Goal: Task Accomplishment & Management: Complete application form

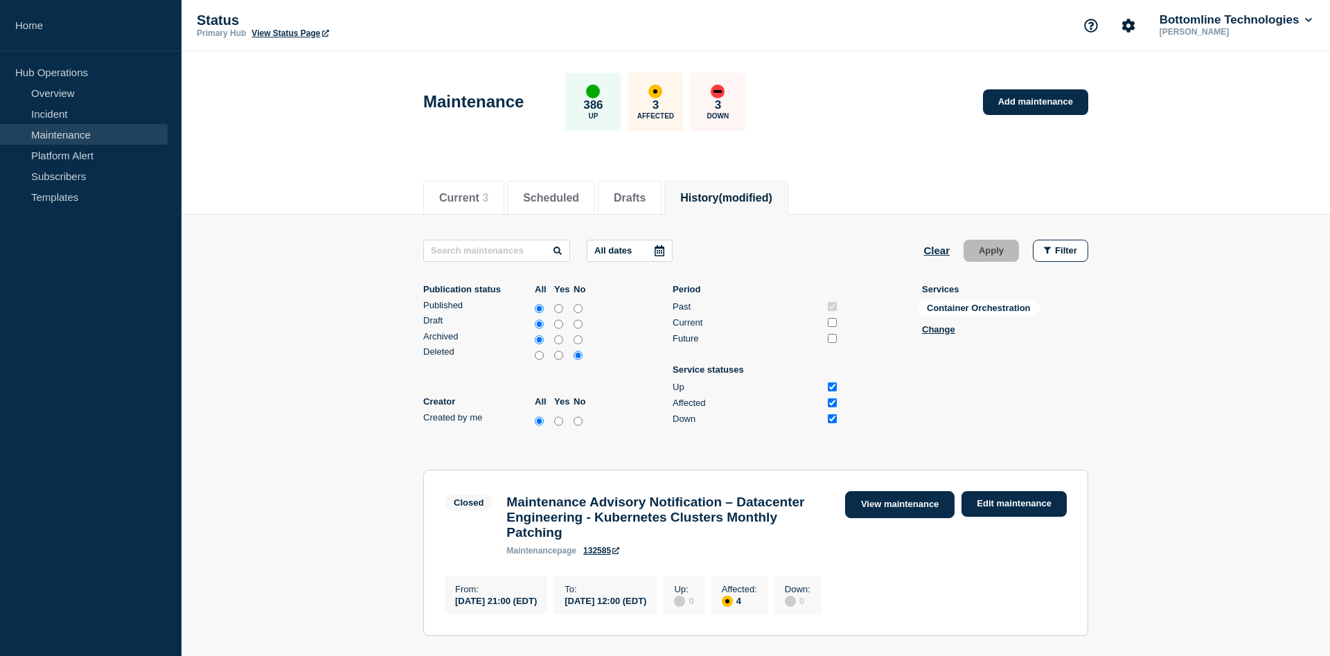
scroll to position [283, 0]
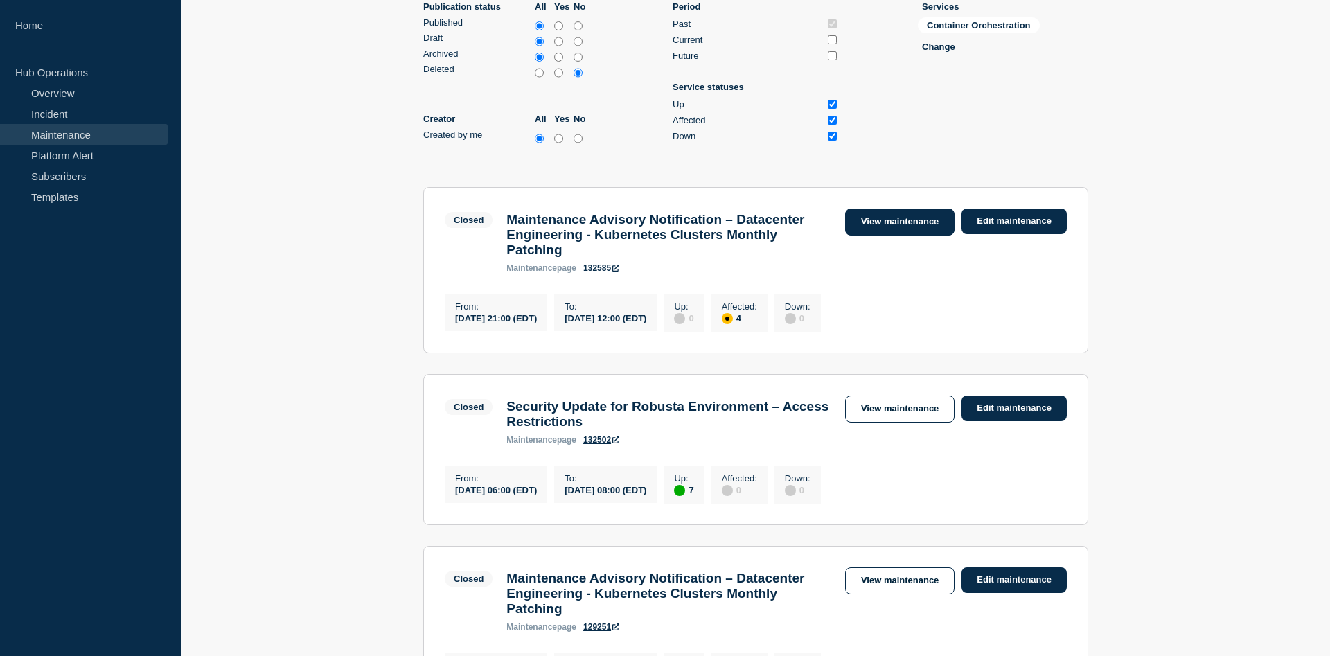
click at [923, 232] on link "View maintenance" at bounding box center [899, 221] width 109 height 27
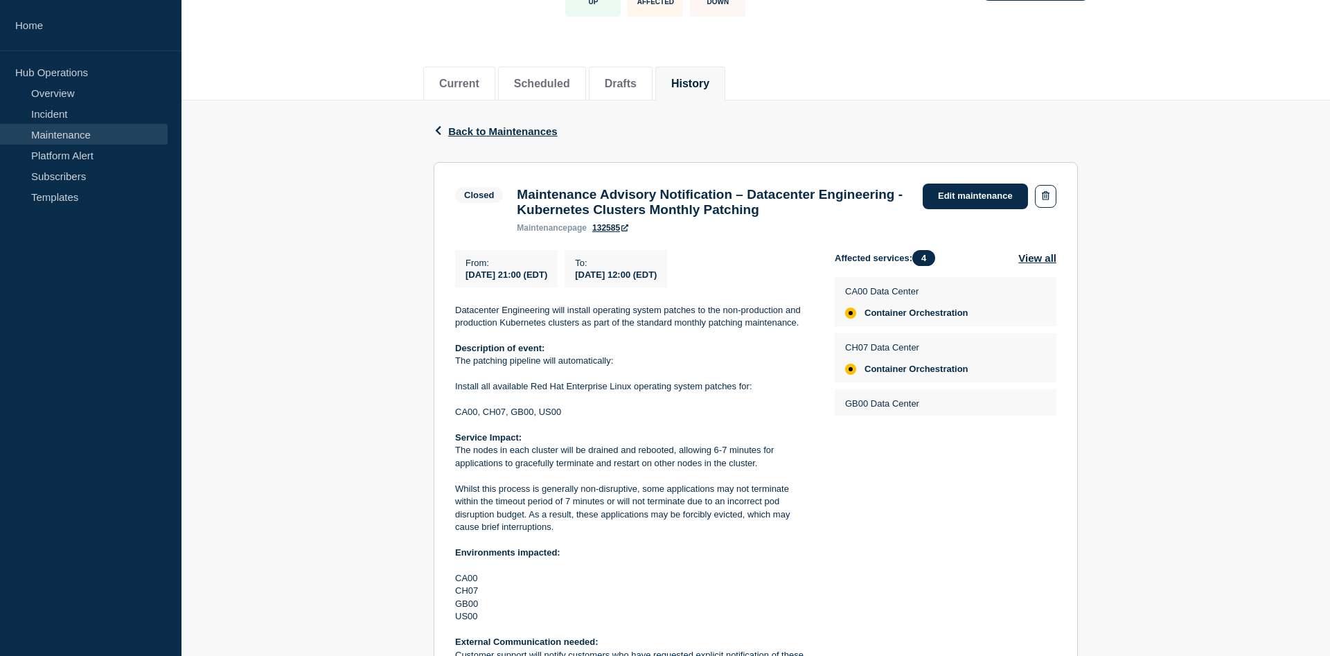
scroll to position [212, 0]
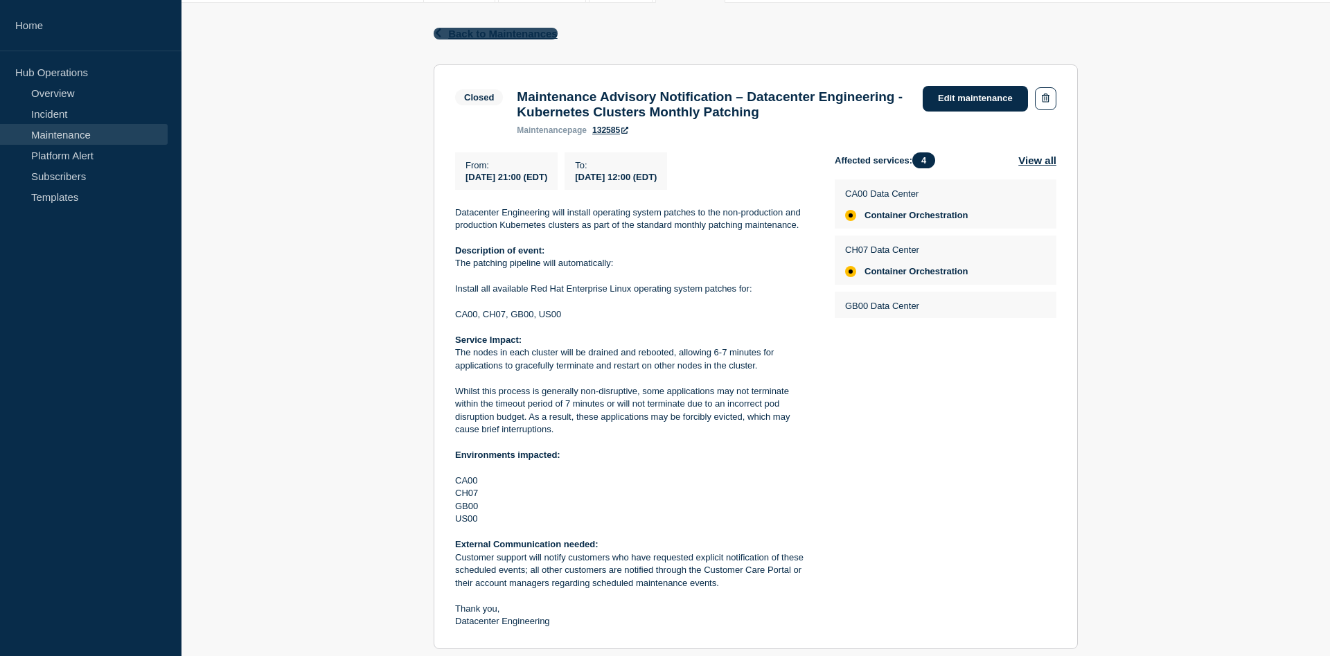
click at [506, 32] on span "Back to Maintenances" at bounding box center [502, 34] width 109 height 12
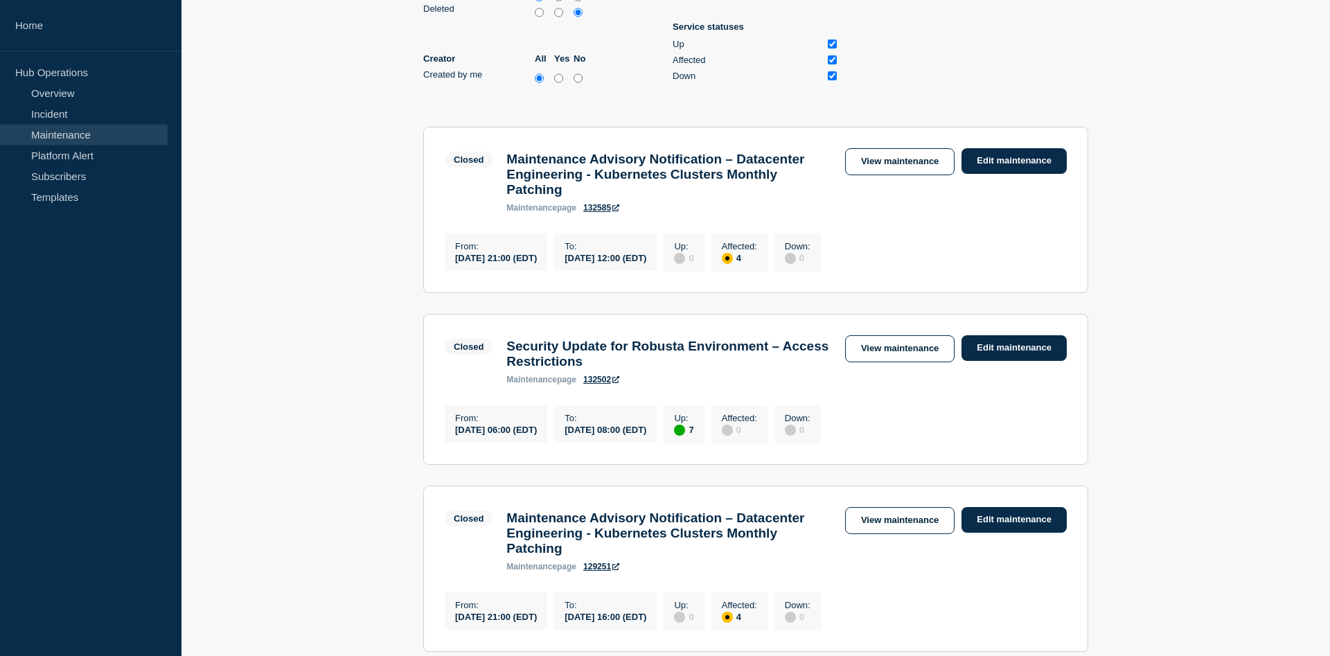
scroll to position [424, 0]
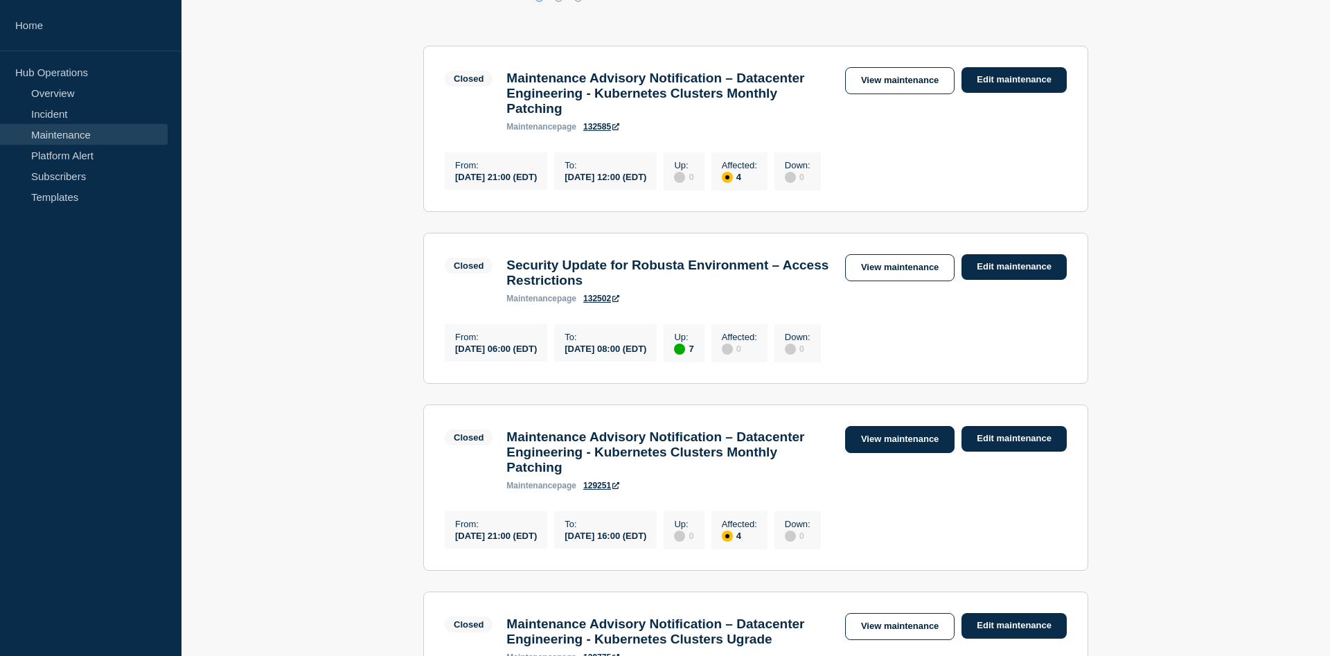
click at [921, 453] on link "View maintenance" at bounding box center [899, 439] width 109 height 27
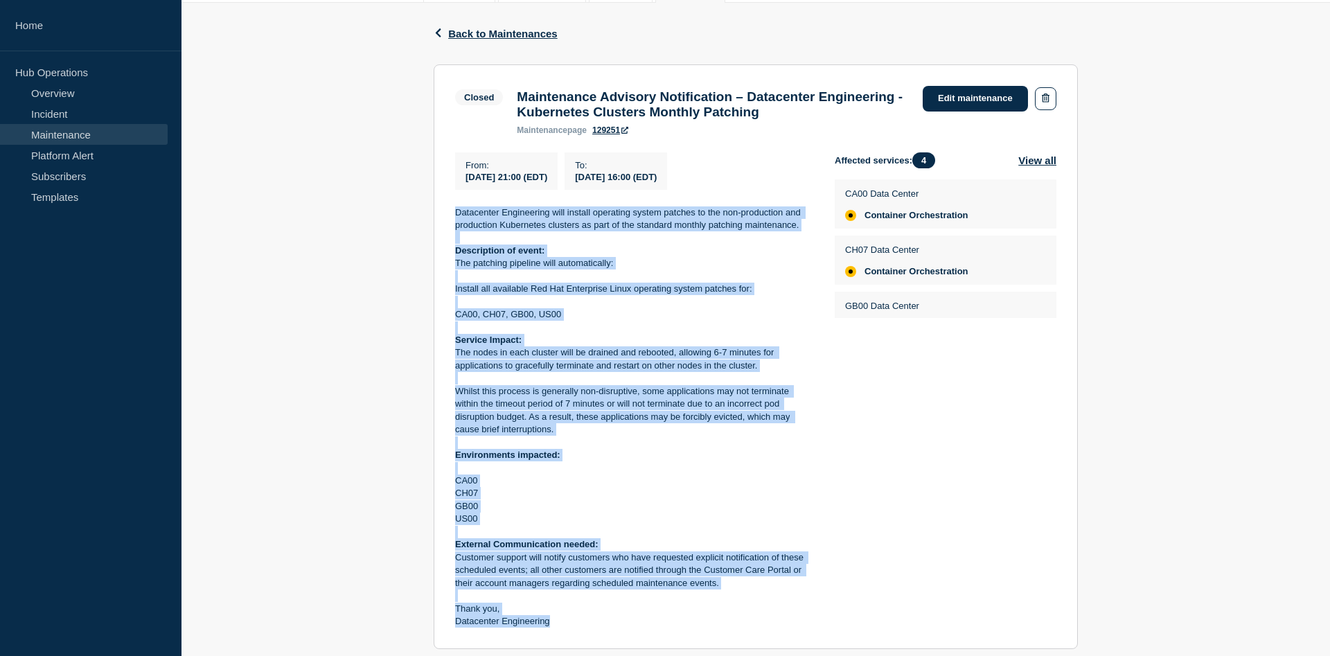
scroll to position [225, 0]
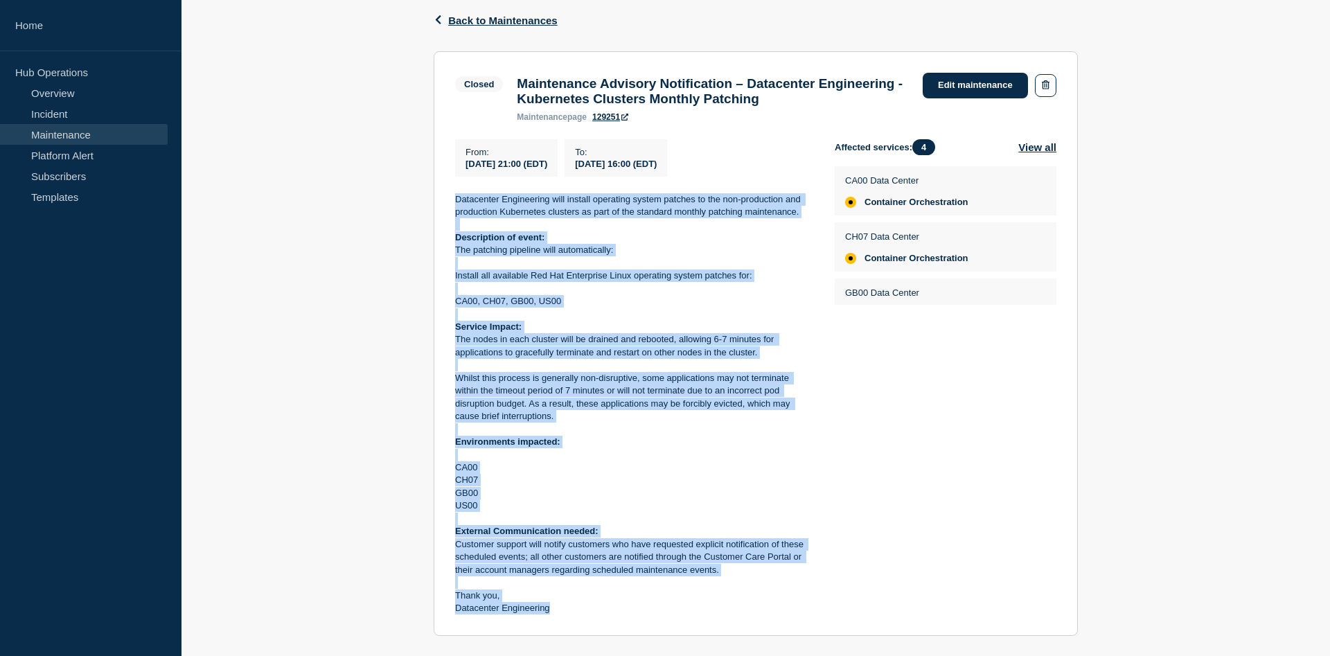
drag, startPoint x: 454, startPoint y: 221, endPoint x: 554, endPoint y: 623, distance: 414.6
click at [554, 623] on section "Closed Maintenance Advisory Notification – Datacenter Engineering - Kubernetes …" at bounding box center [756, 343] width 644 height 585
copy div "Loremipsum Dolorsitame cons adipisc elitseddo eiusmo tempori ut lab etd-magnaal…"
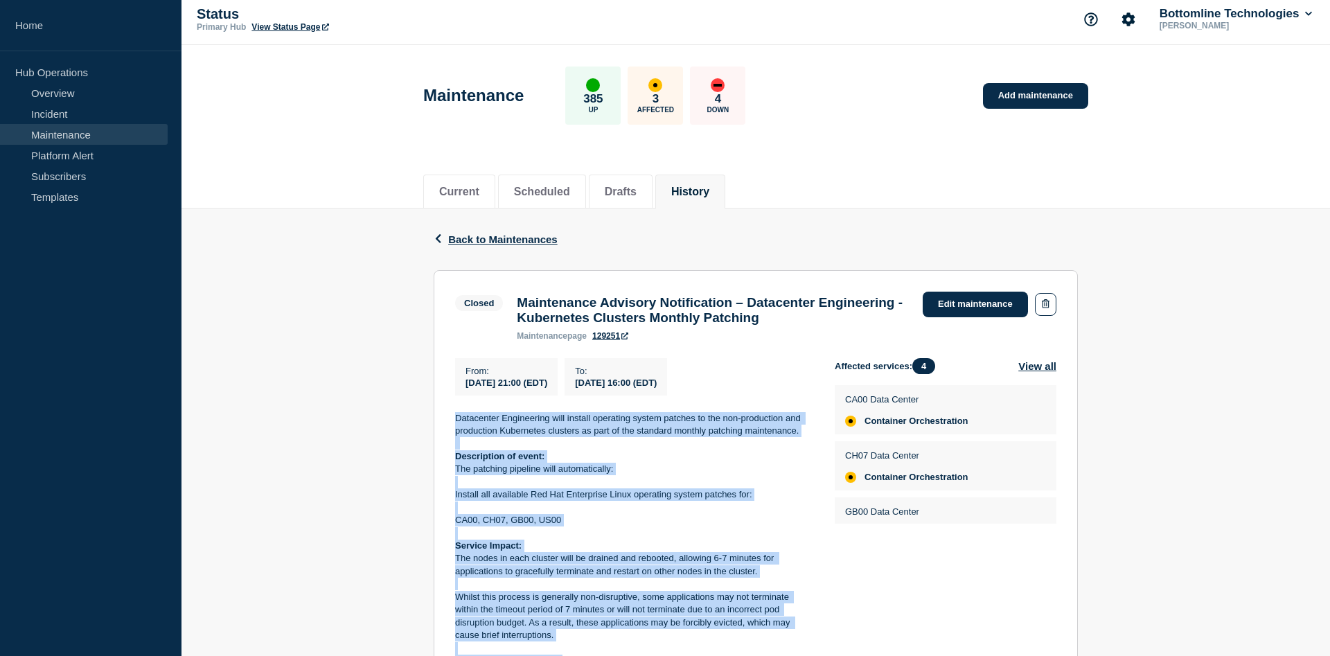
scroll to position [0, 0]
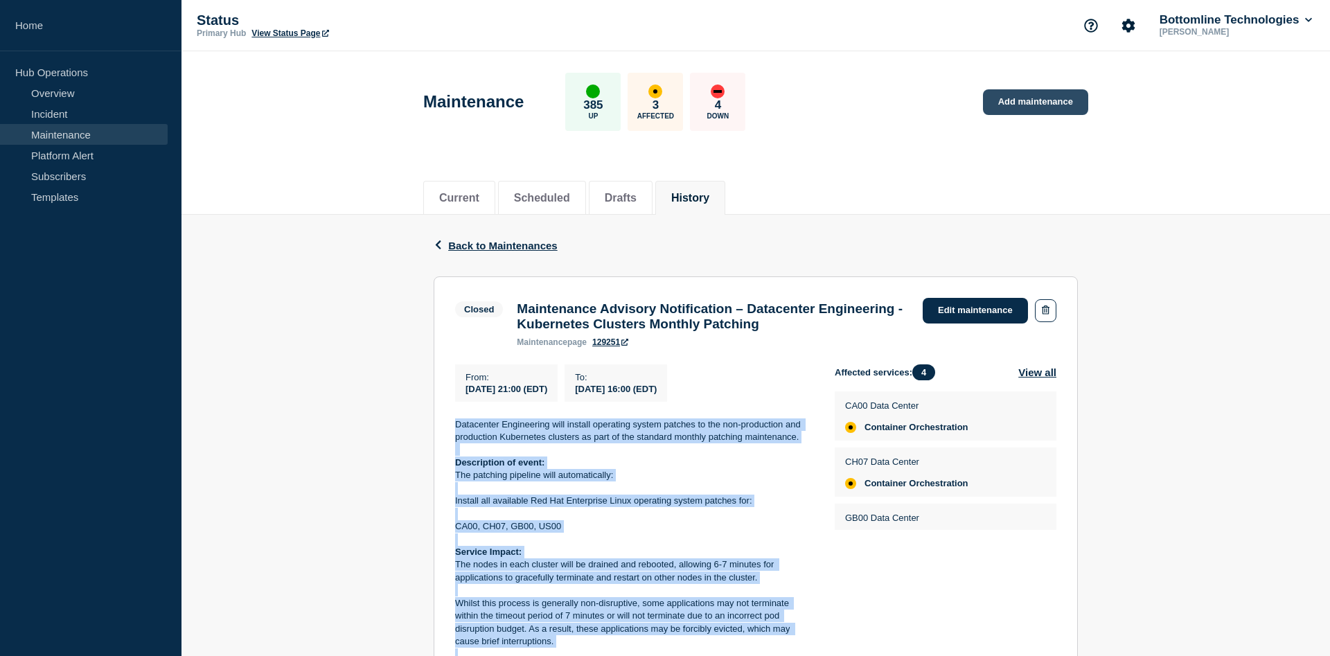
click at [1063, 105] on link "Add maintenance" at bounding box center [1035, 102] width 105 height 26
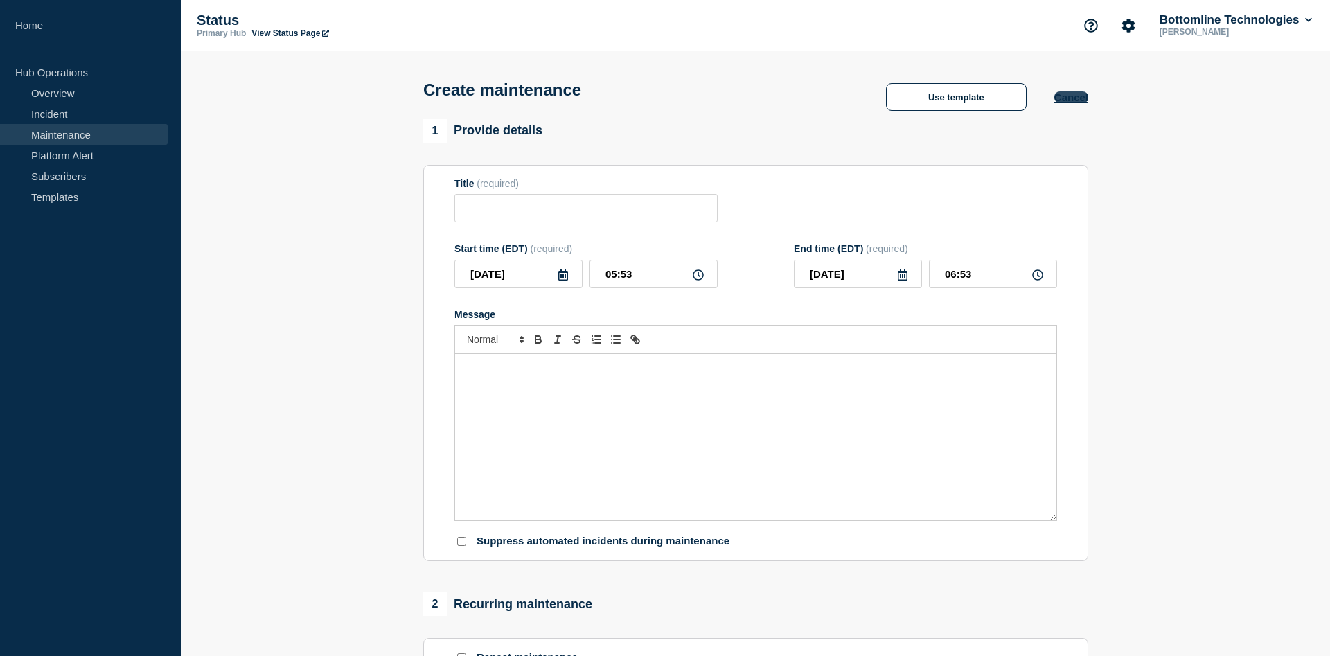
click at [1075, 103] on button "Cancel" at bounding box center [1071, 97] width 34 height 12
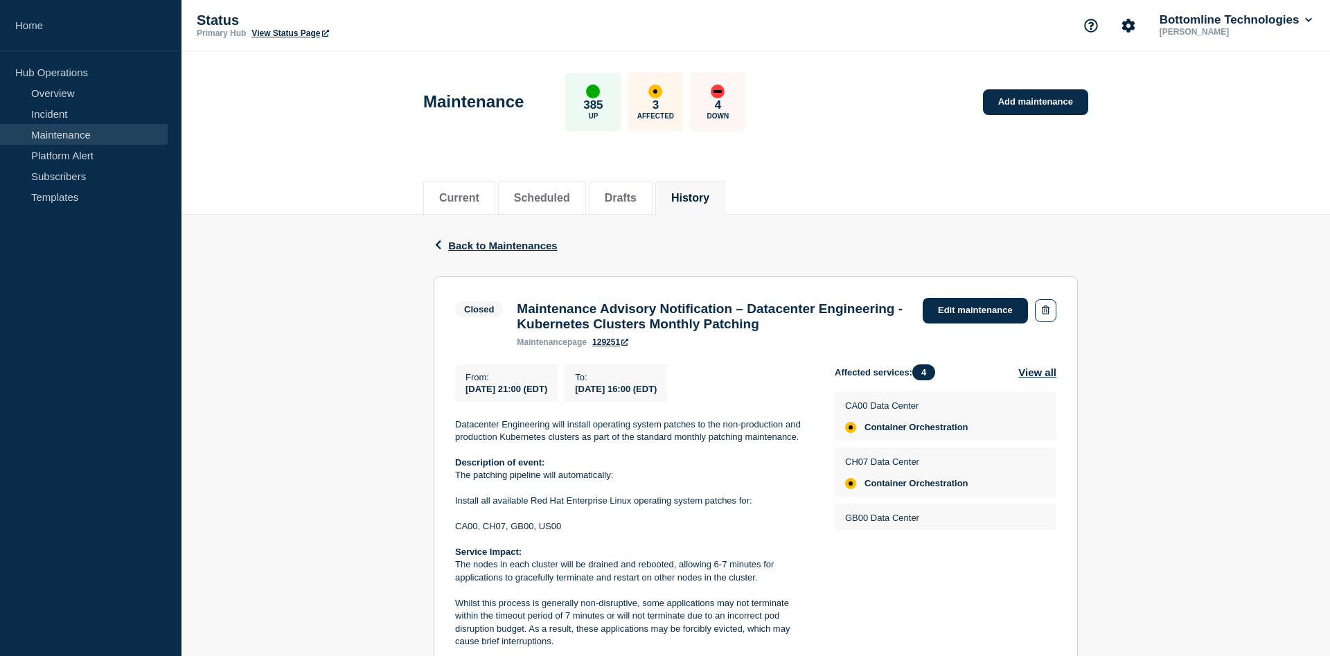
scroll to position [212, 0]
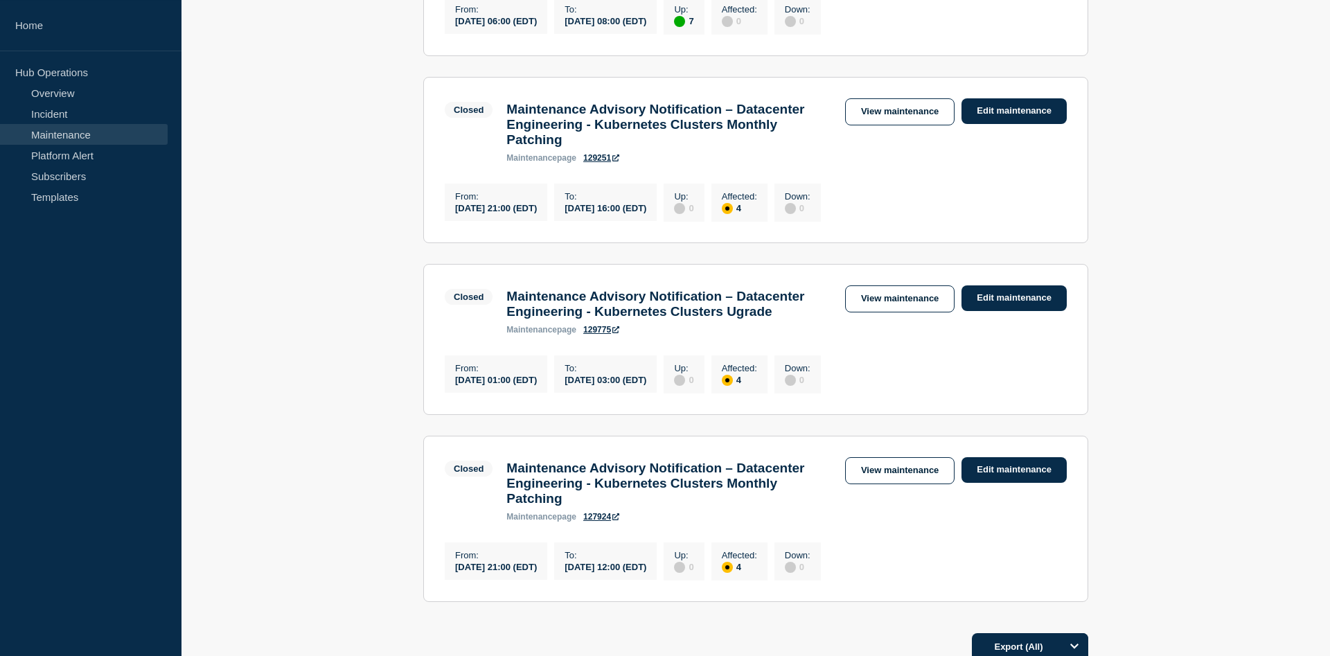
scroll to position [777, 0]
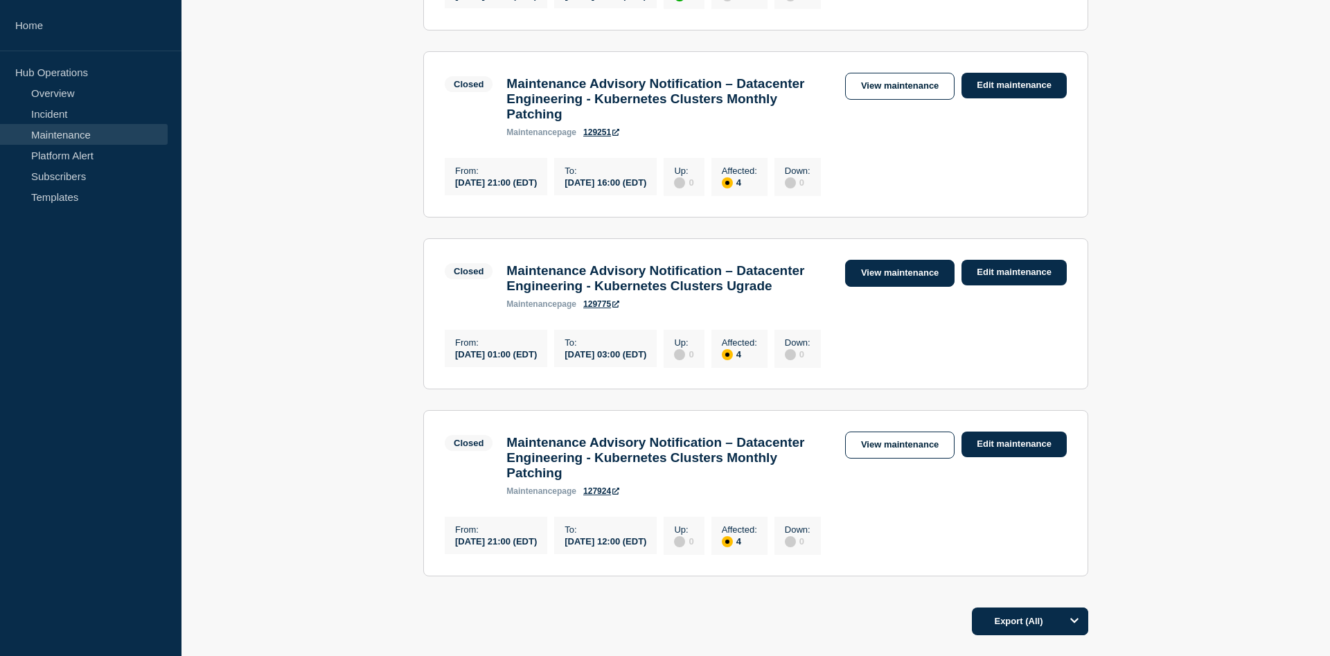
click at [909, 287] on link "View maintenance" at bounding box center [899, 273] width 109 height 27
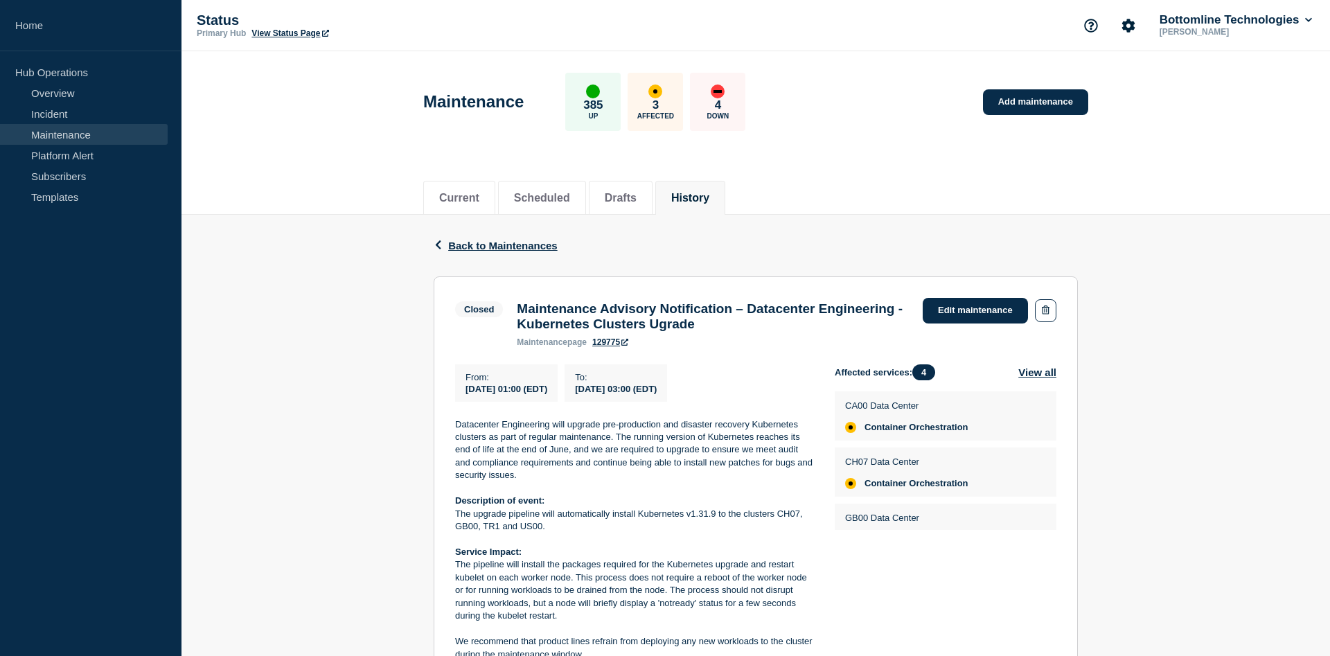
scroll to position [283, 0]
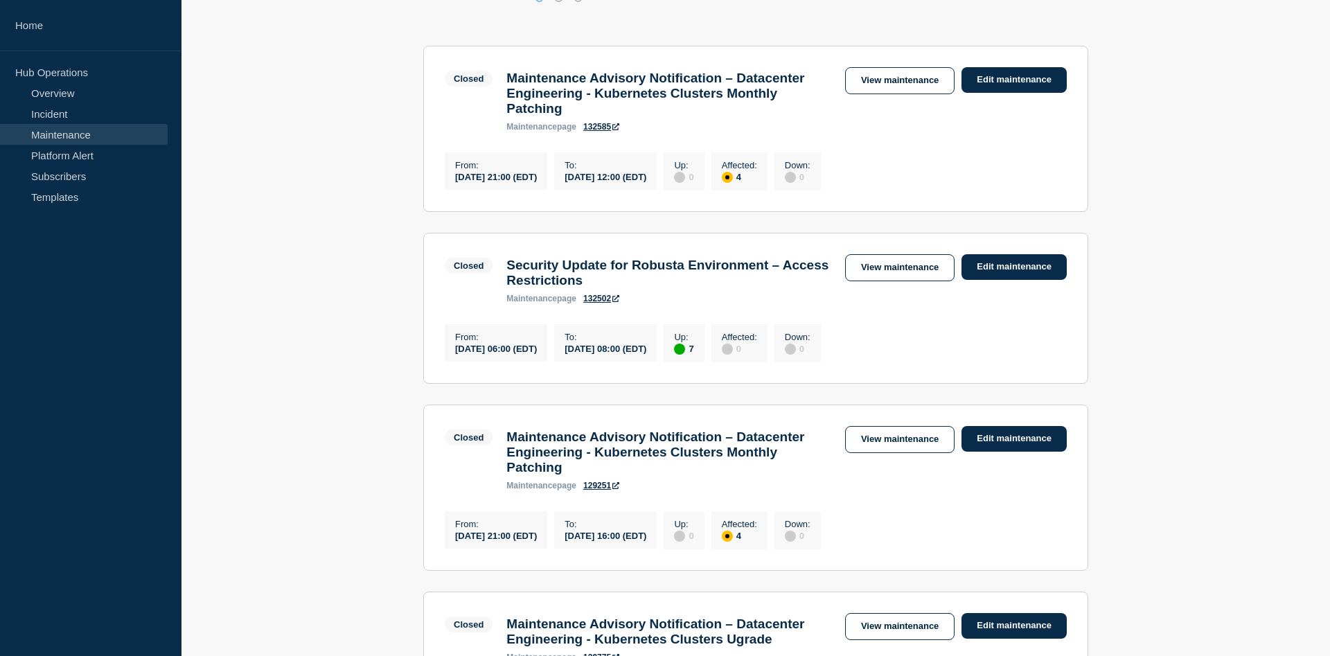
scroll to position [636, 0]
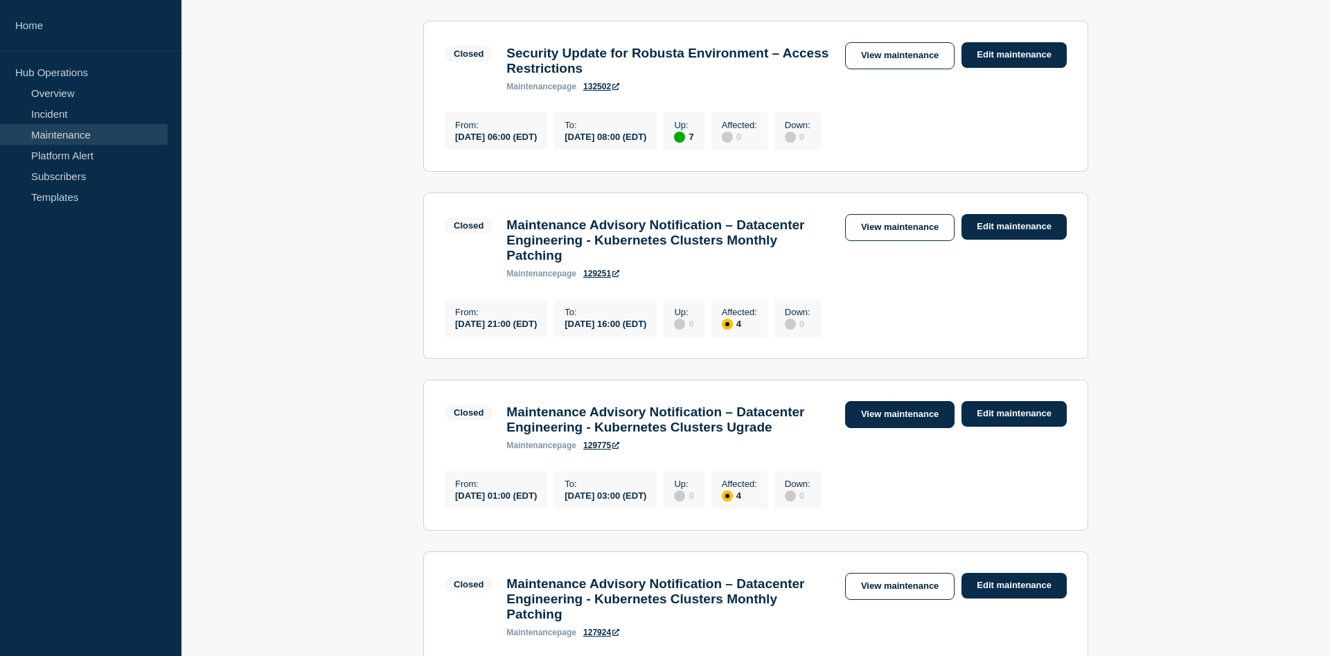
click at [905, 428] on link "View maintenance" at bounding box center [899, 414] width 109 height 27
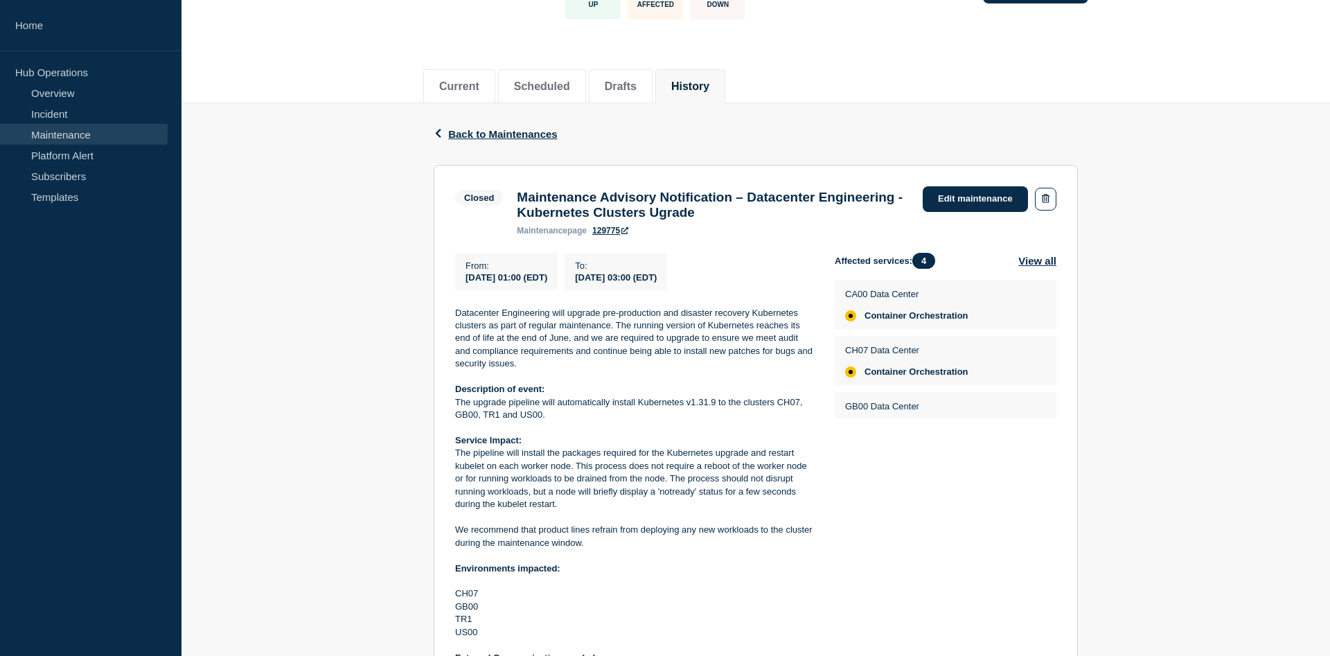
scroll to position [212, 0]
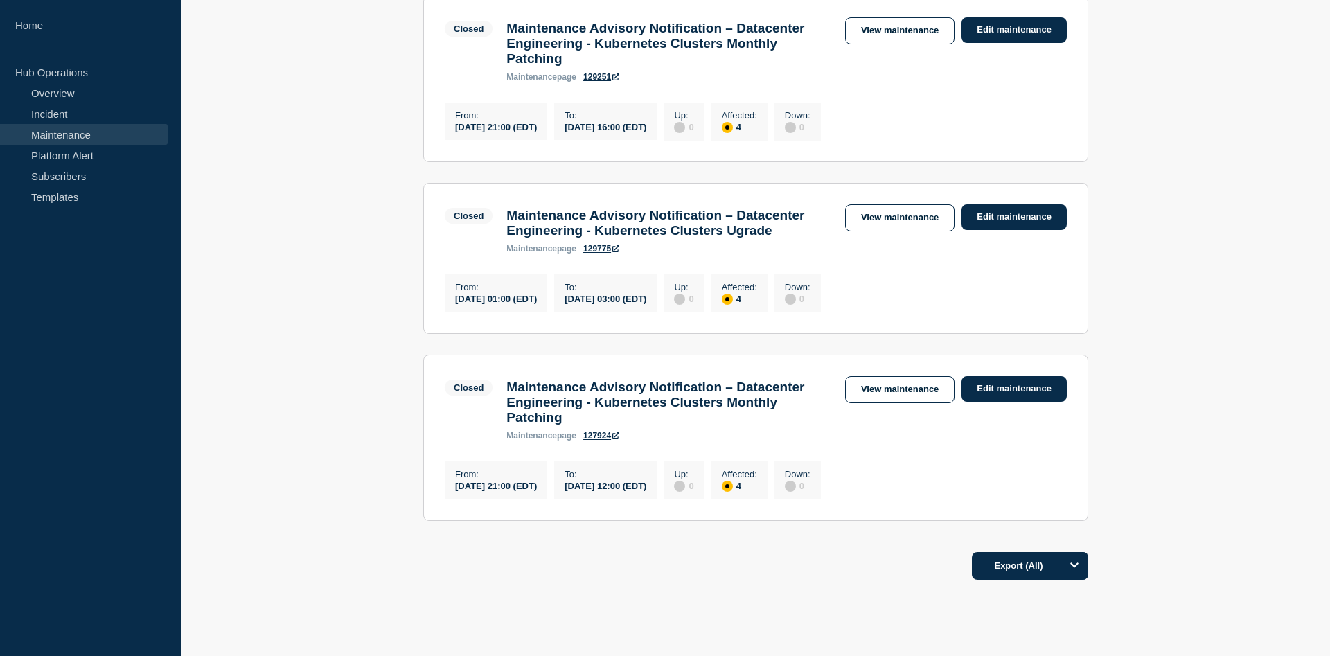
scroll to position [918, 0]
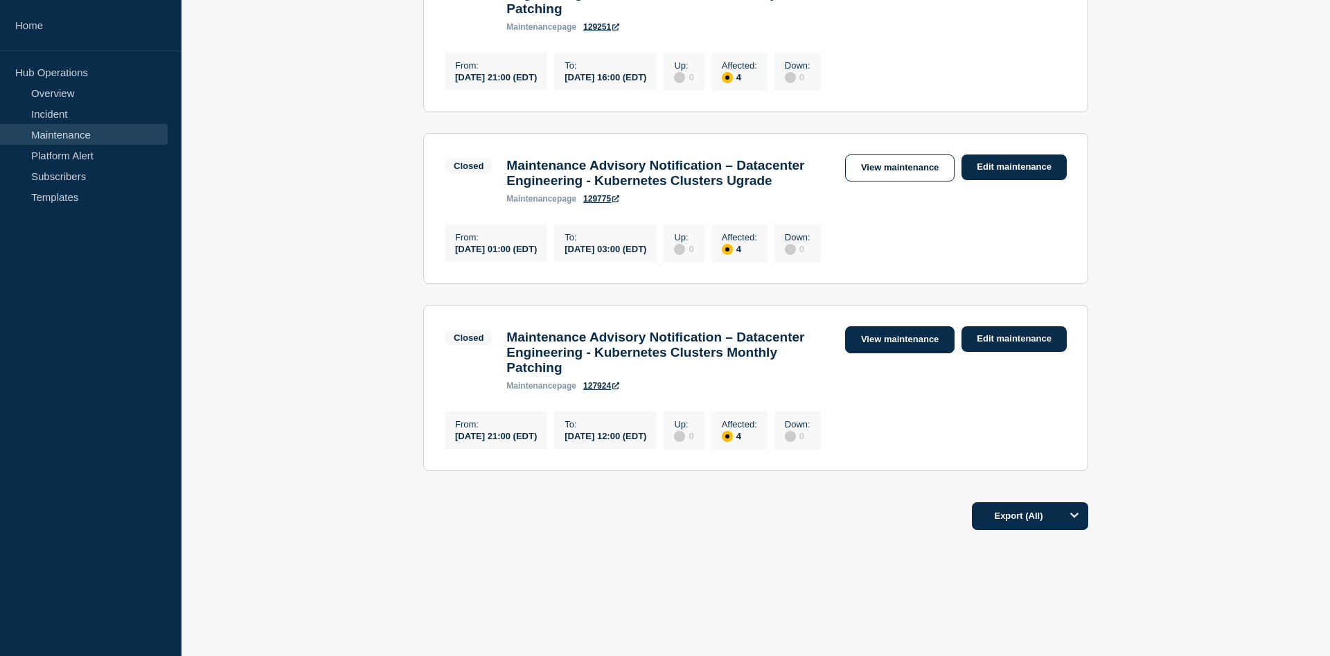
click at [888, 353] on link "View maintenance" at bounding box center [899, 339] width 109 height 27
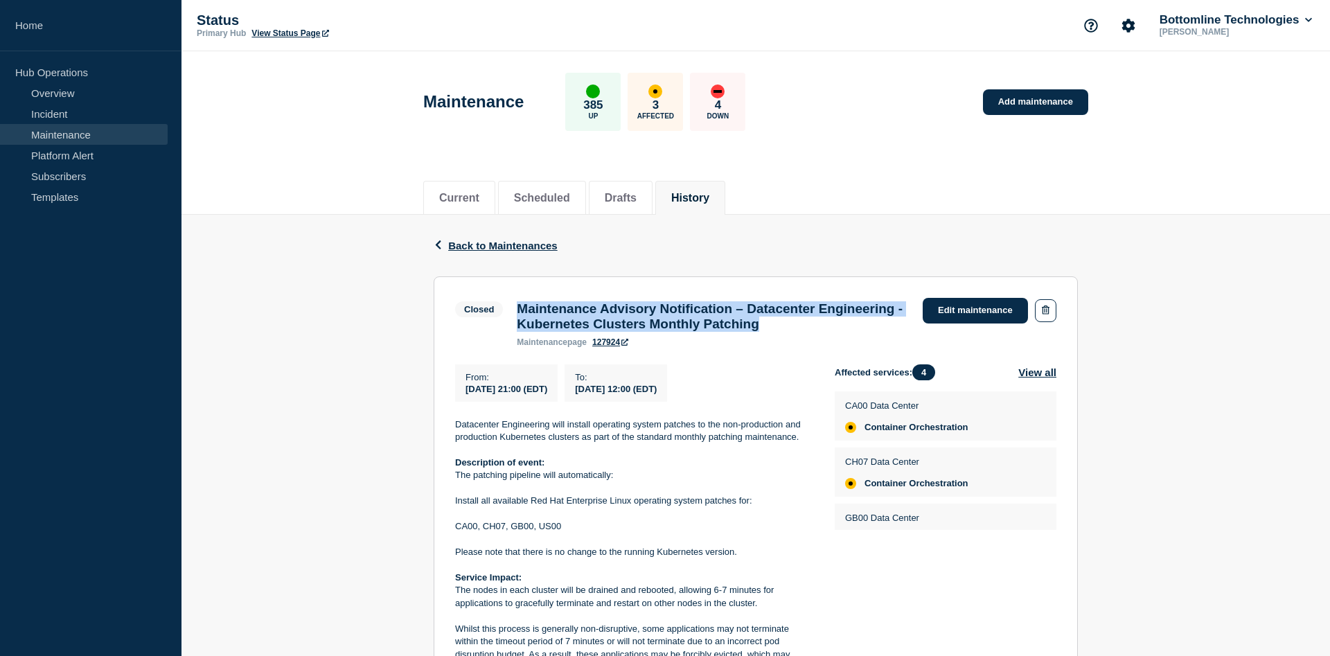
drag, startPoint x: 519, startPoint y: 310, endPoint x: 899, endPoint y: 330, distance: 380.8
click at [899, 330] on h3 "Maintenance Advisory Notification – Datacenter Engineering - Kubernetes Cluster…" at bounding box center [713, 316] width 392 height 30
copy h3 "Maintenance Advisory Notification – Datacenter Engineering - Kubernetes Cluster…"
click at [28, 23] on link "Home" at bounding box center [90, 25] width 181 height 51
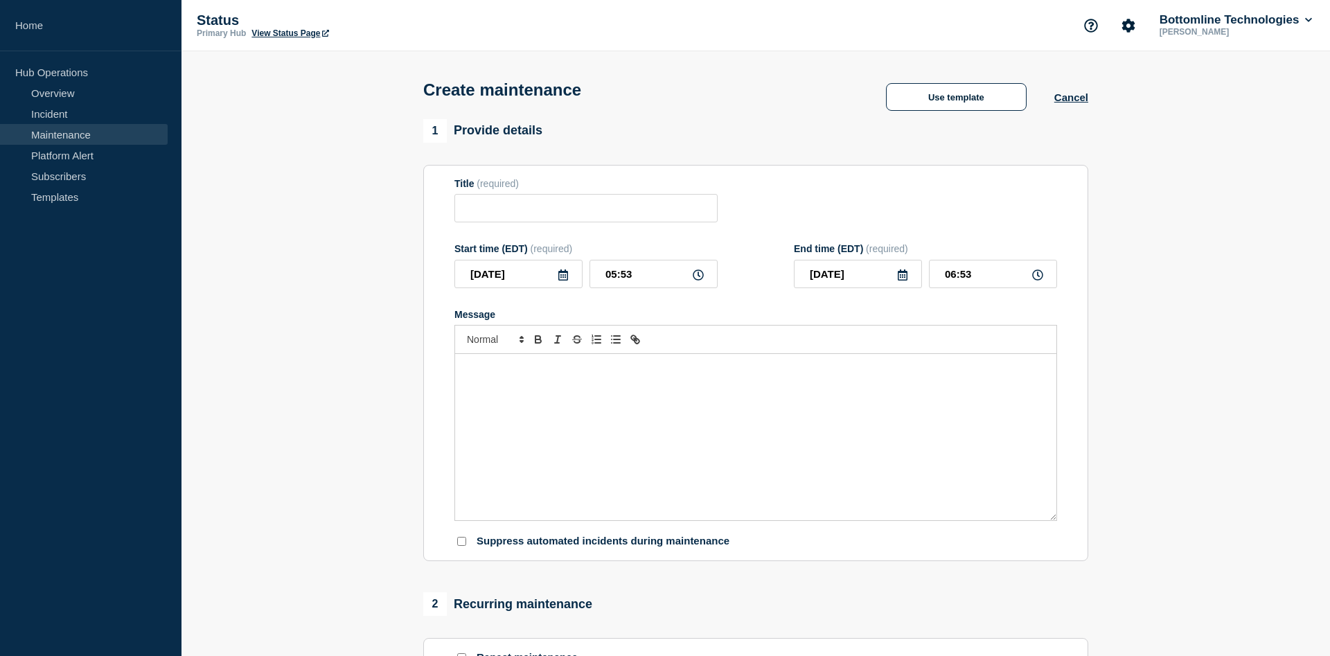
click at [513, 415] on div "Message" at bounding box center [755, 437] width 601 height 166
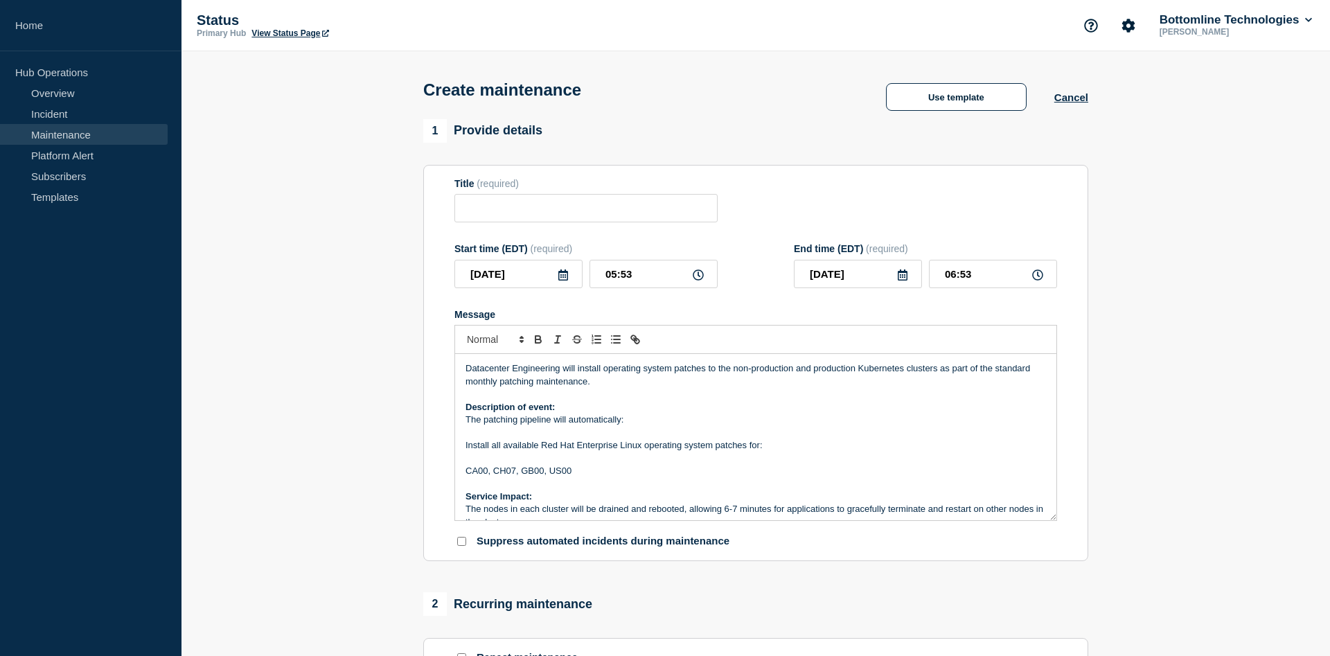
scroll to position [224, 0]
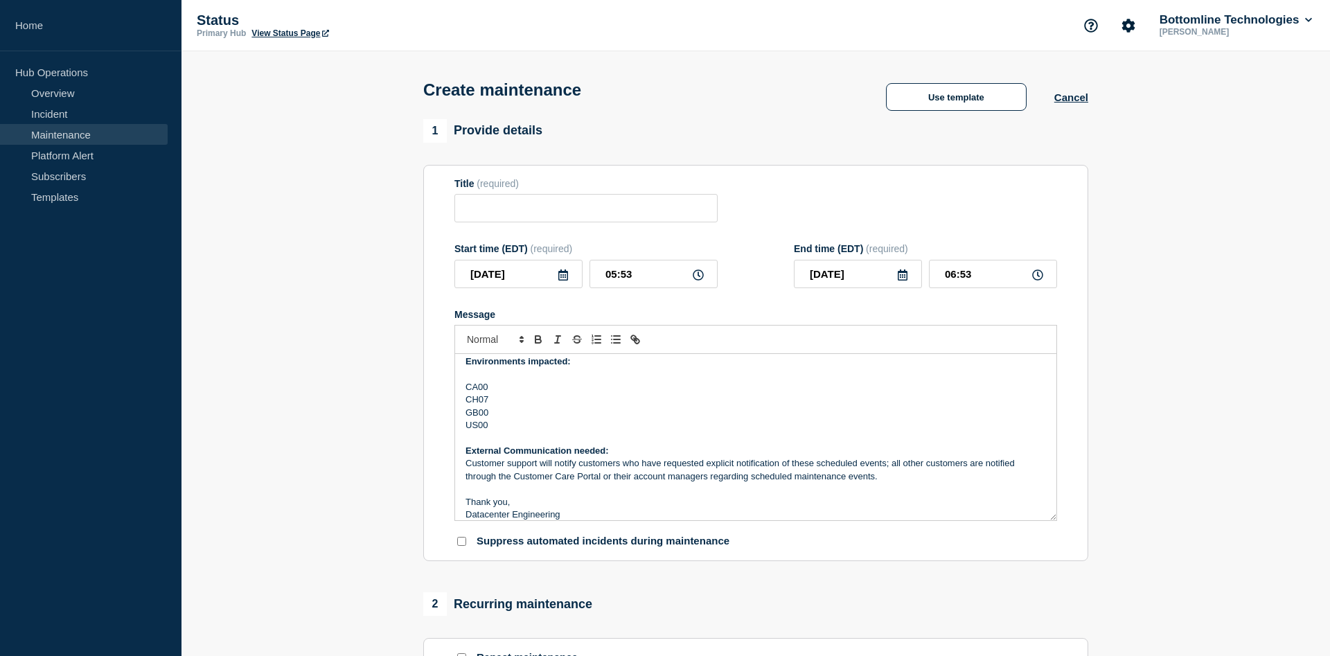
click at [524, 419] on p "GB00" at bounding box center [755, 413] width 580 height 12
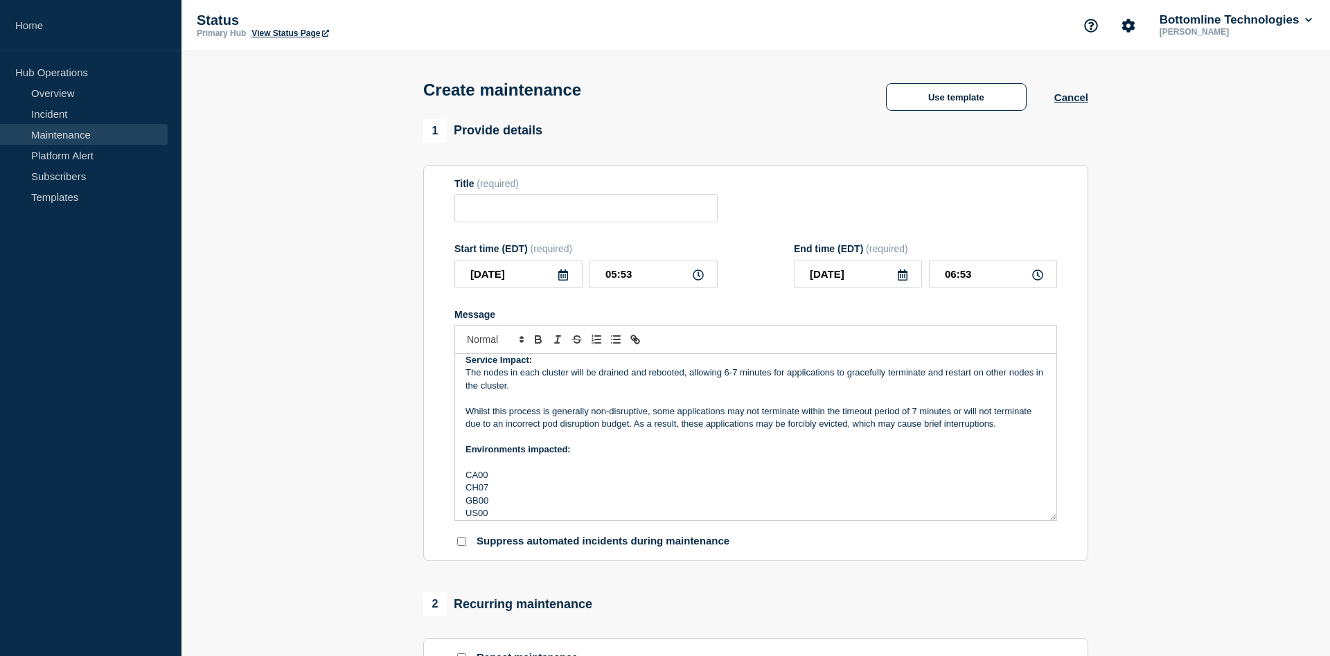
scroll to position [109, 0]
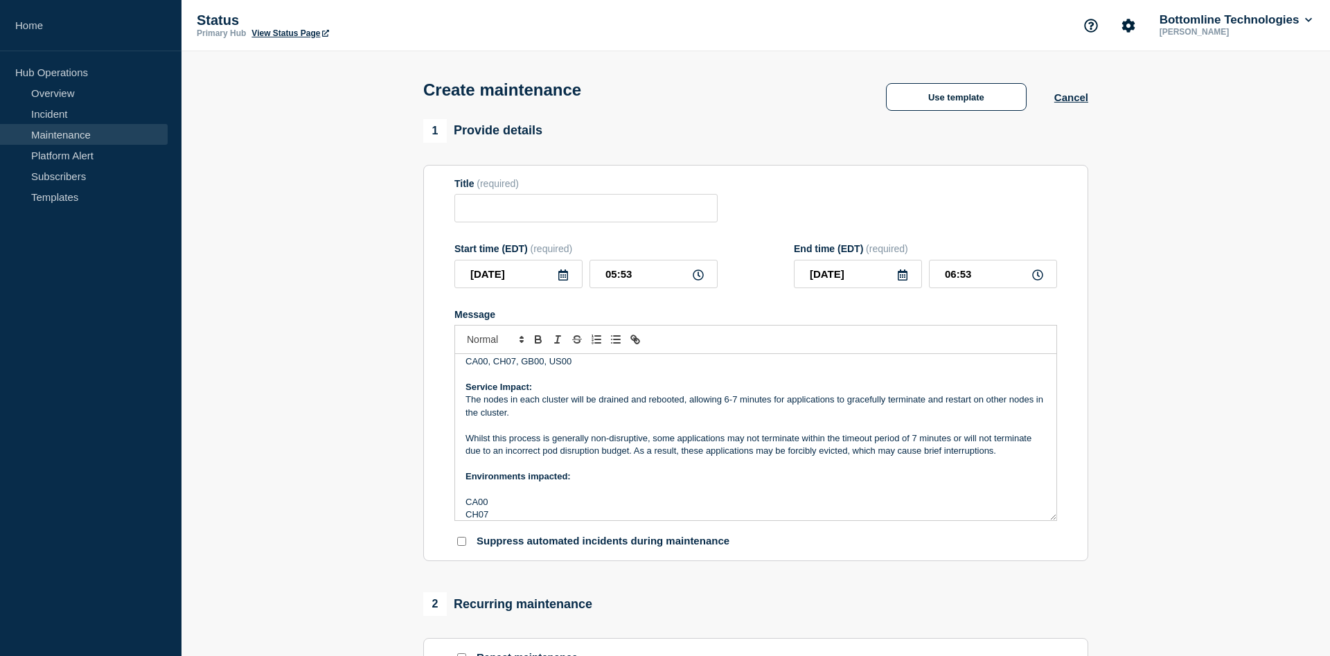
click at [501, 202] on div "Title (required)" at bounding box center [585, 200] width 263 height 45
click at [505, 218] on input "Title" at bounding box center [585, 208] width 263 height 28
paste input "Maintenance Advisory Notification – Datacenter Engineering - Kubernetes Cluster…"
drag, startPoint x: 470, startPoint y: 209, endPoint x: 322, endPoint y: 206, distance: 148.3
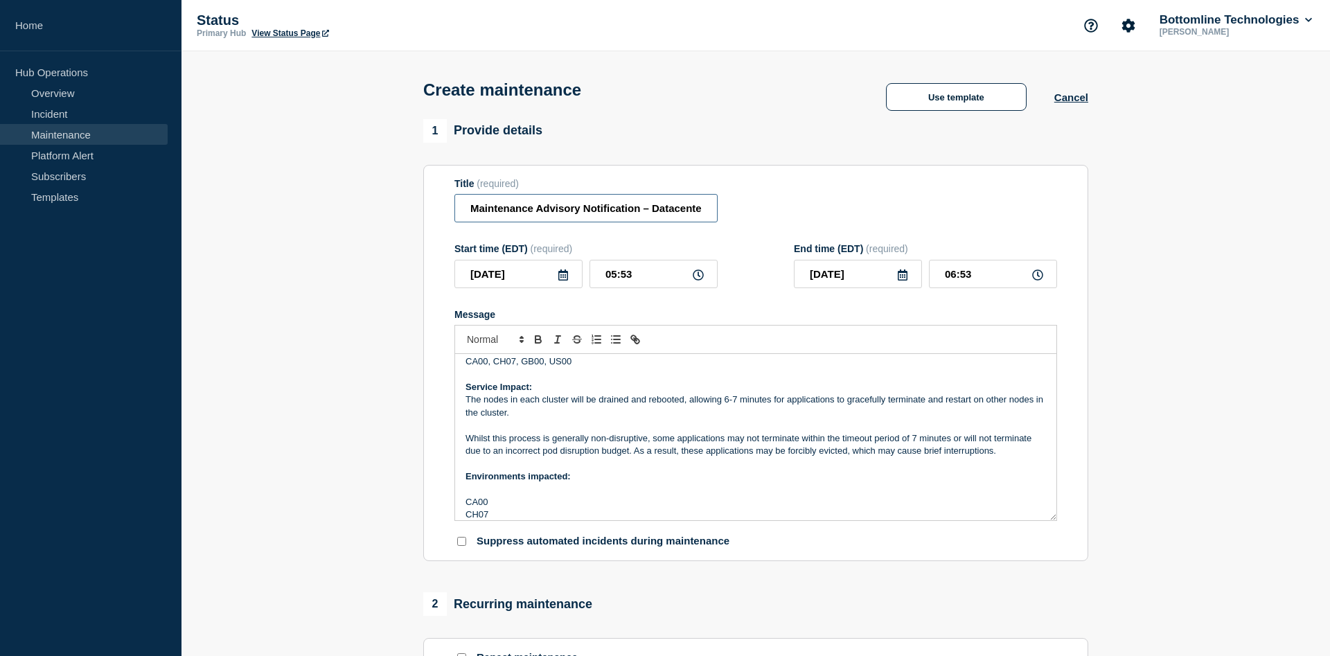
click at [454, 206] on input "Maintenance Advisory Notification – Datacenter Engineering - Kubernetes Cluster…" at bounding box center [585, 208] width 263 height 28
click at [474, 209] on input "Maintenance Advisory Notification – Datacenter Engineering - Kubernetes Cluster…" at bounding box center [585, 208] width 263 height 28
type input "Maintenance Advisory Notification – Datacenter Engineering - Kubernetes Cluster…"
click at [566, 281] on icon at bounding box center [563, 274] width 11 height 11
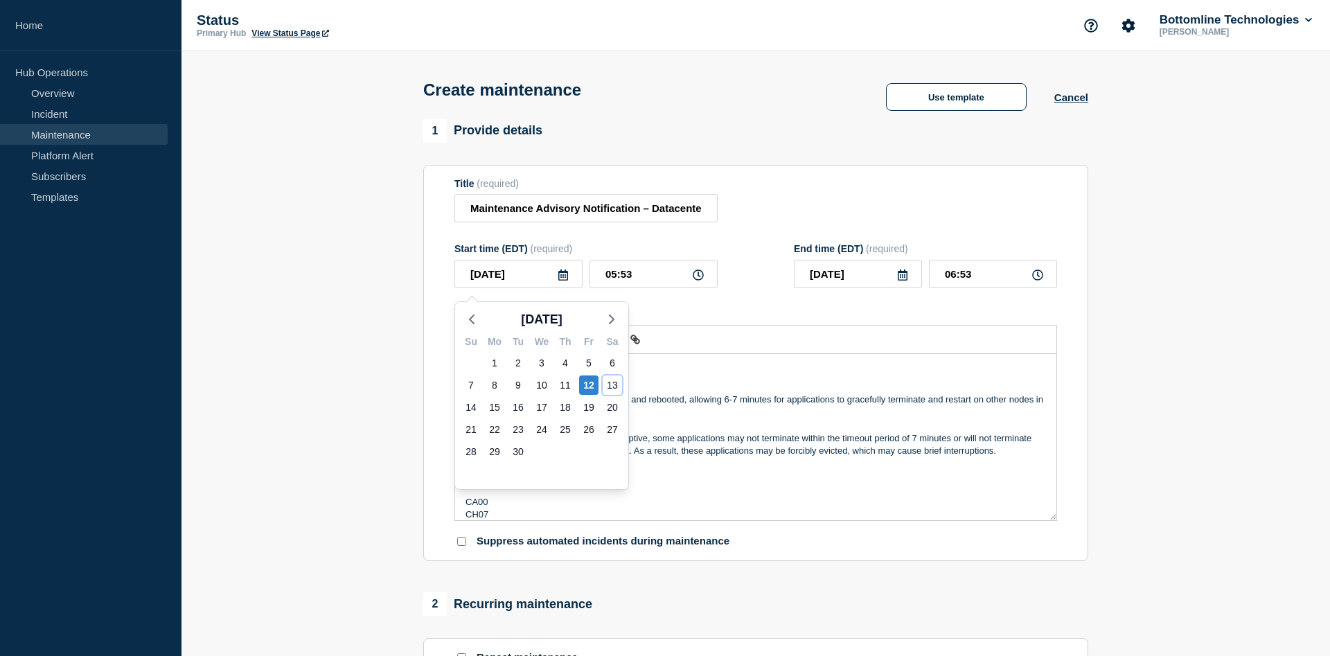
drag, startPoint x: 616, startPoint y: 387, endPoint x: 606, endPoint y: 331, distance: 56.3
click at [616, 386] on div "13" at bounding box center [612, 384] width 19 height 19
type input "[DATE]"
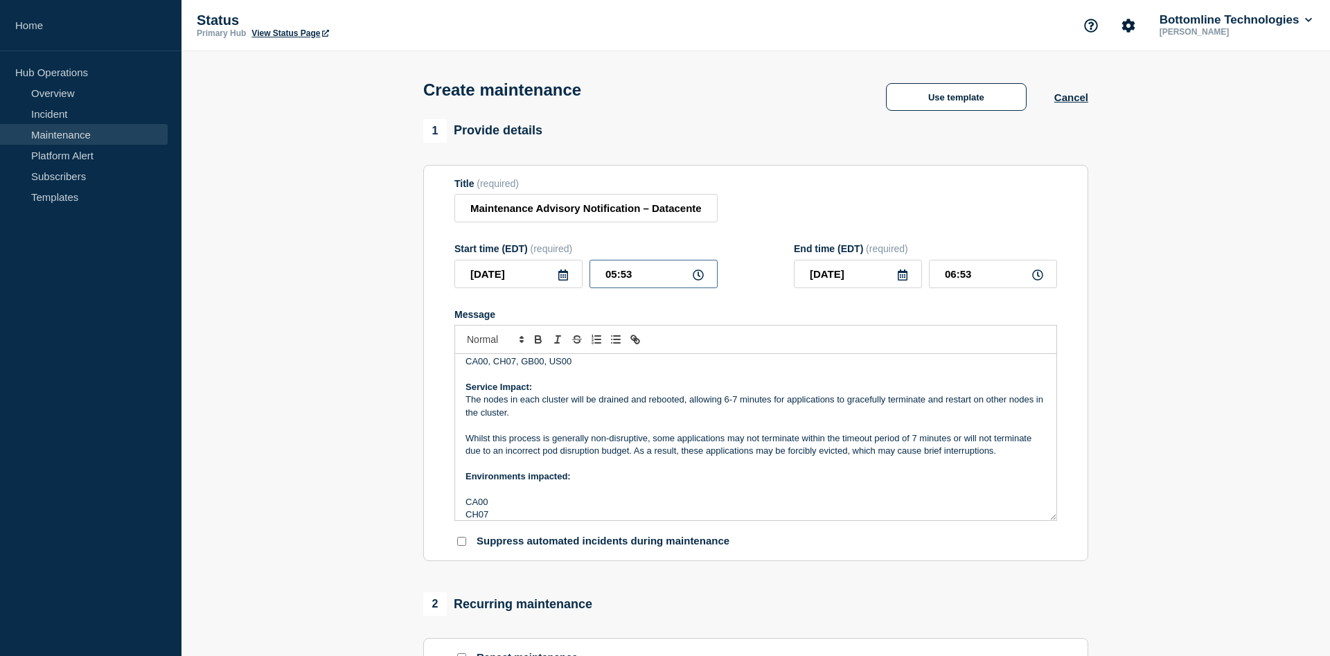
click at [610, 274] on input "05:53" at bounding box center [653, 274] width 128 height 28
type input "21:53"
type input "22:53"
click at [624, 280] on input "21:53" at bounding box center [653, 274] width 128 height 28
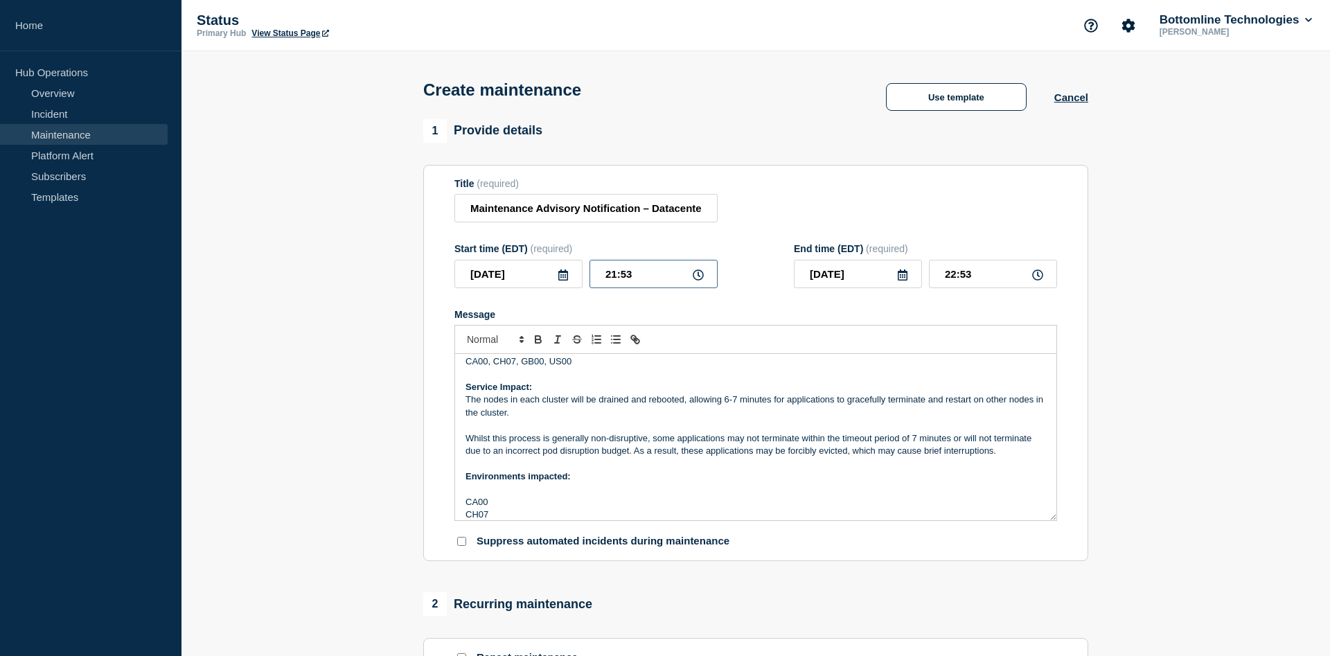
click at [625, 280] on input "21:53" at bounding box center [653, 274] width 128 height 28
click at [625, 279] on input "21:53" at bounding box center [653, 274] width 128 height 28
type input "21:00"
type input "22:00"
click at [867, 280] on input "[DATE]" at bounding box center [858, 274] width 128 height 28
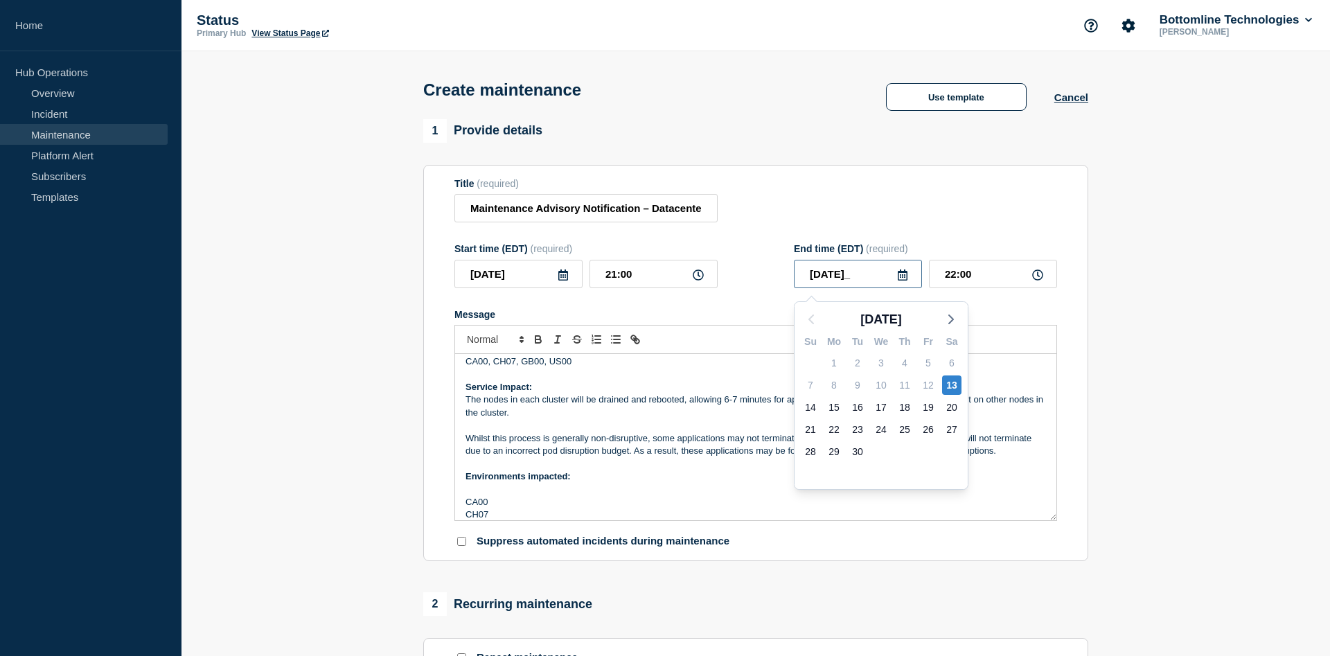
type input "[DATE]"
click at [954, 280] on input "22:00" at bounding box center [993, 274] width 128 height 28
click at [953, 280] on input "22:00" at bounding box center [993, 274] width 128 height 28
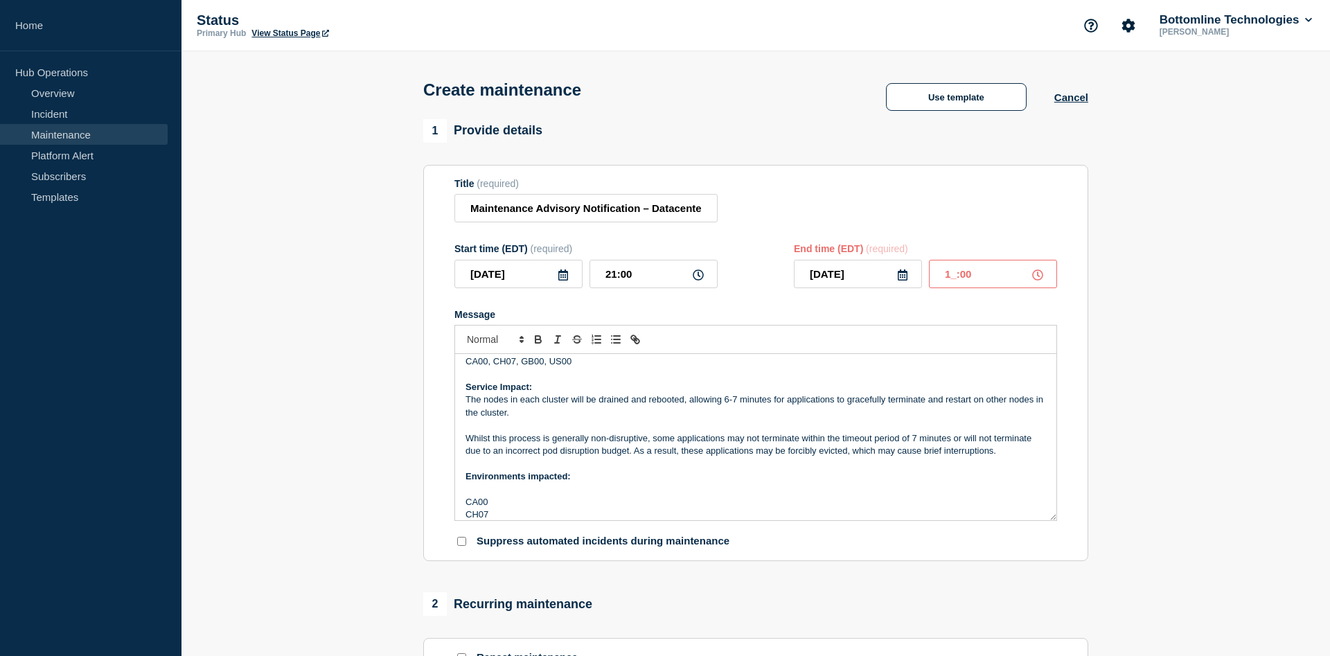
type input "16:00"
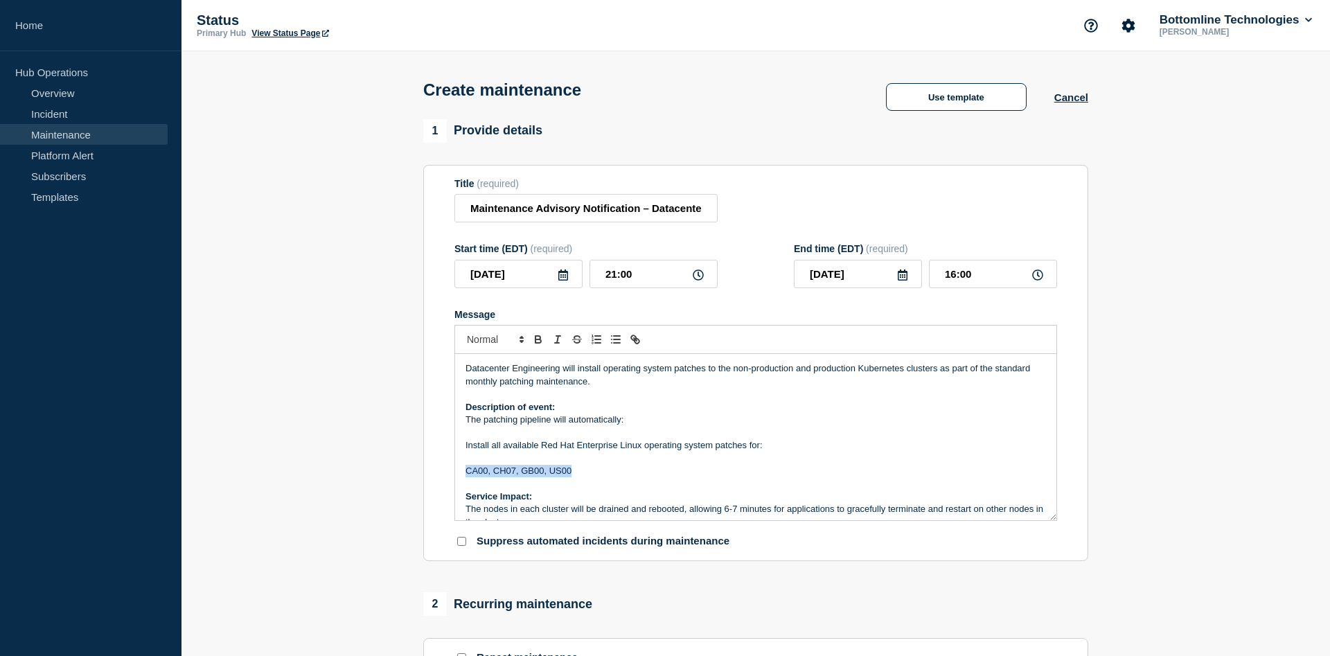
drag, startPoint x: 574, startPoint y: 478, endPoint x: 459, endPoint y: 472, distance: 115.2
click at [459, 472] on div "Datacenter Engineering will install operating system patches to the non-product…" at bounding box center [755, 437] width 601 height 166
click at [597, 388] on p "Datacenter Engineering will install operating system patches to the non-product…" at bounding box center [755, 375] width 580 height 26
drag, startPoint x: 605, startPoint y: 483, endPoint x: 461, endPoint y: 478, distance: 144.2
click at [459, 479] on div "Datacenter Engineering will install operating system patches to the non-product…" at bounding box center [755, 437] width 601 height 166
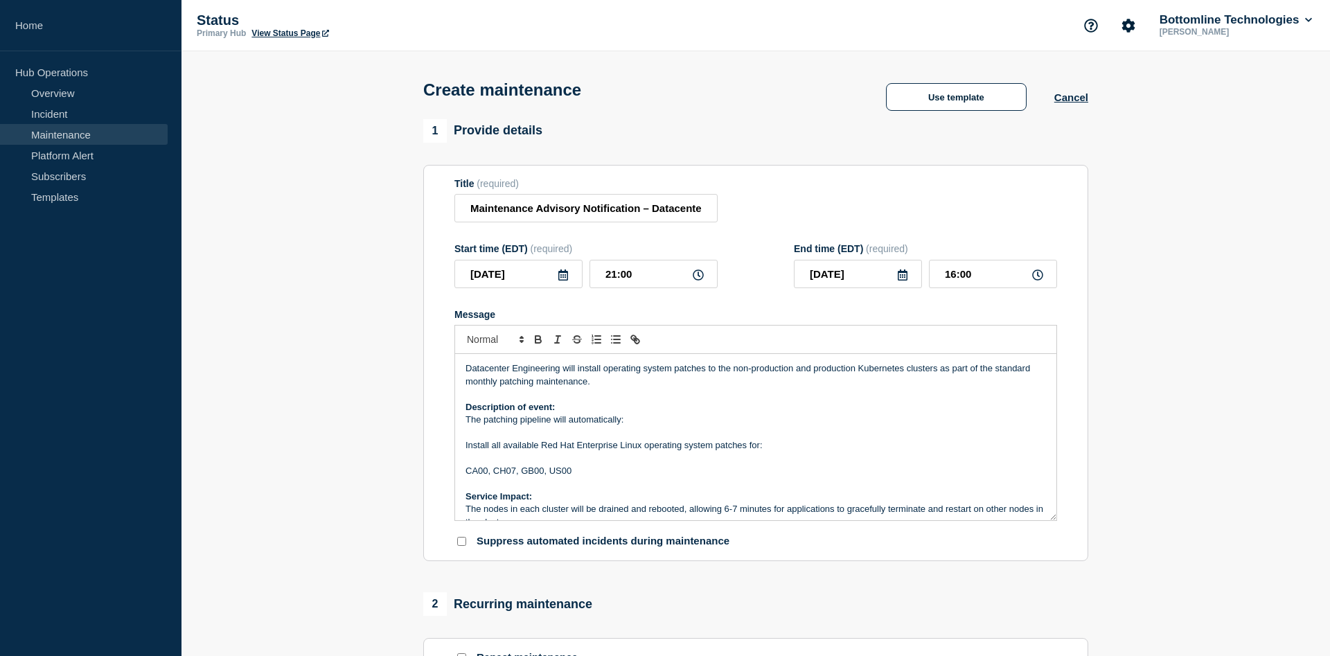
scroll to position [34, 0]
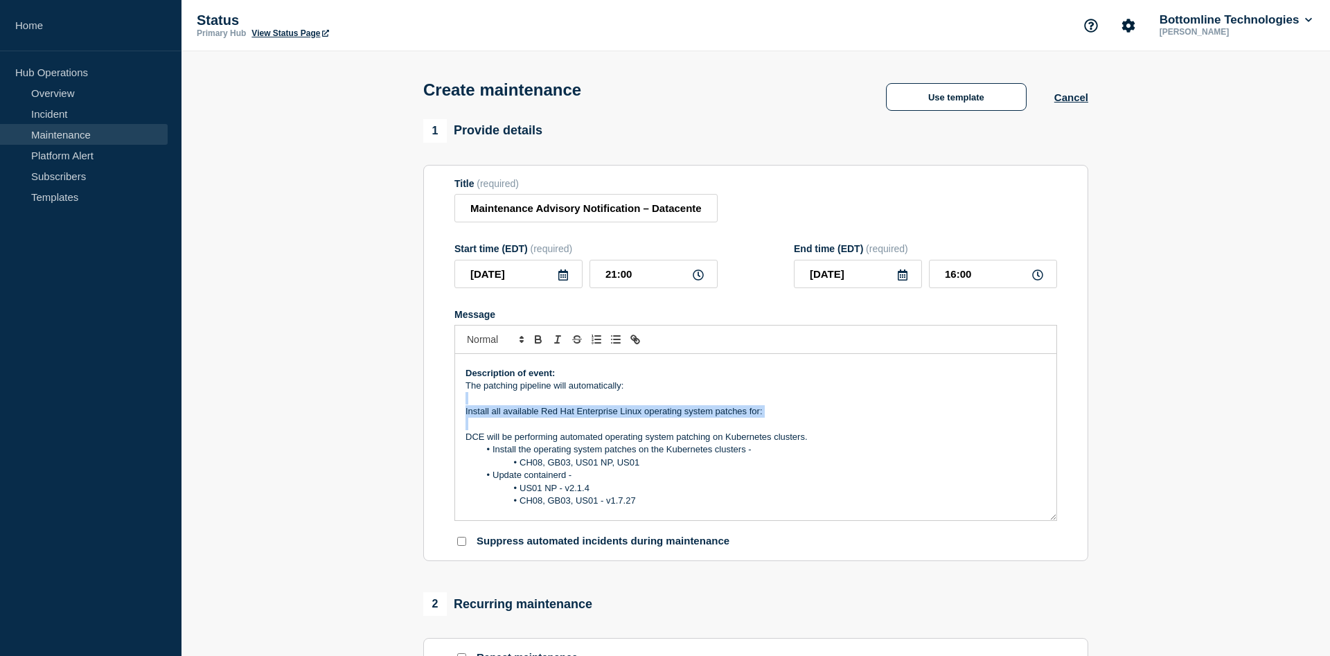
drag, startPoint x: 806, startPoint y: 427, endPoint x: 409, endPoint y: 409, distance: 396.6
click at [455, 409] on div "Datacenter Engineering will install operating system patches to the non-product…" at bounding box center [755, 437] width 601 height 166
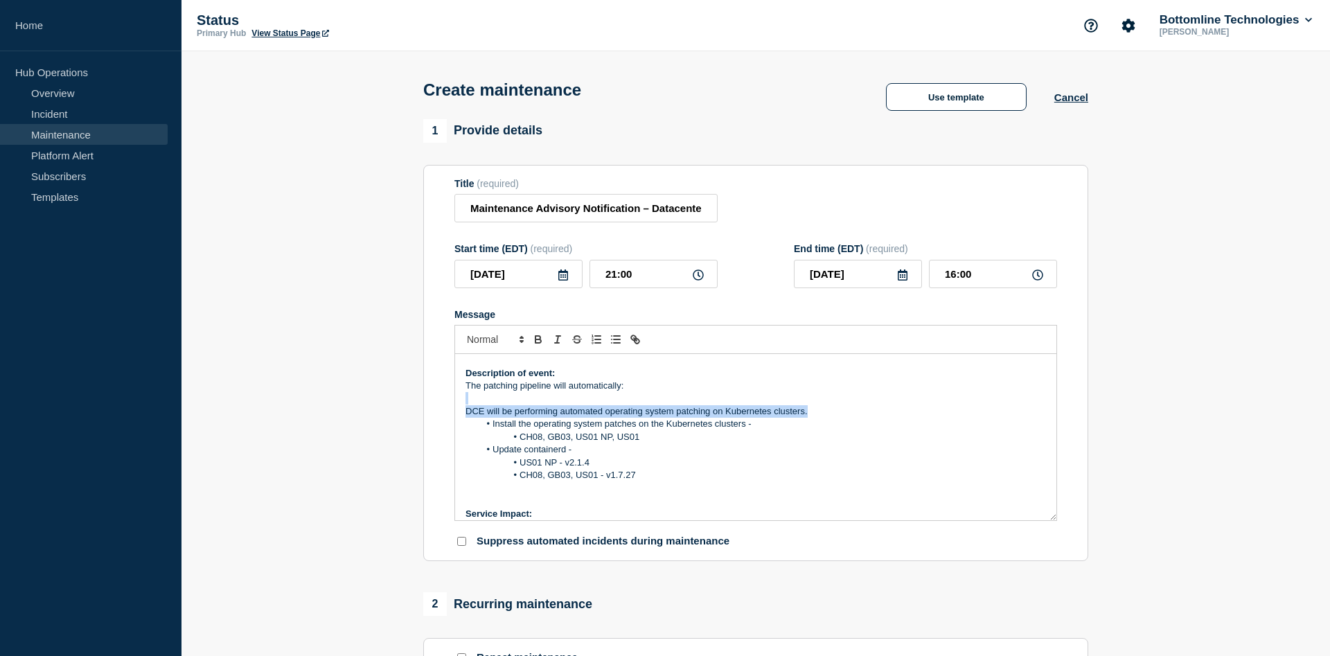
drag, startPoint x: 810, startPoint y: 417, endPoint x: 470, endPoint y: 407, distance: 340.2
click at [470, 407] on div "Datacenter Engineering will install operating system patches to the non-product…" at bounding box center [755, 437] width 601 height 166
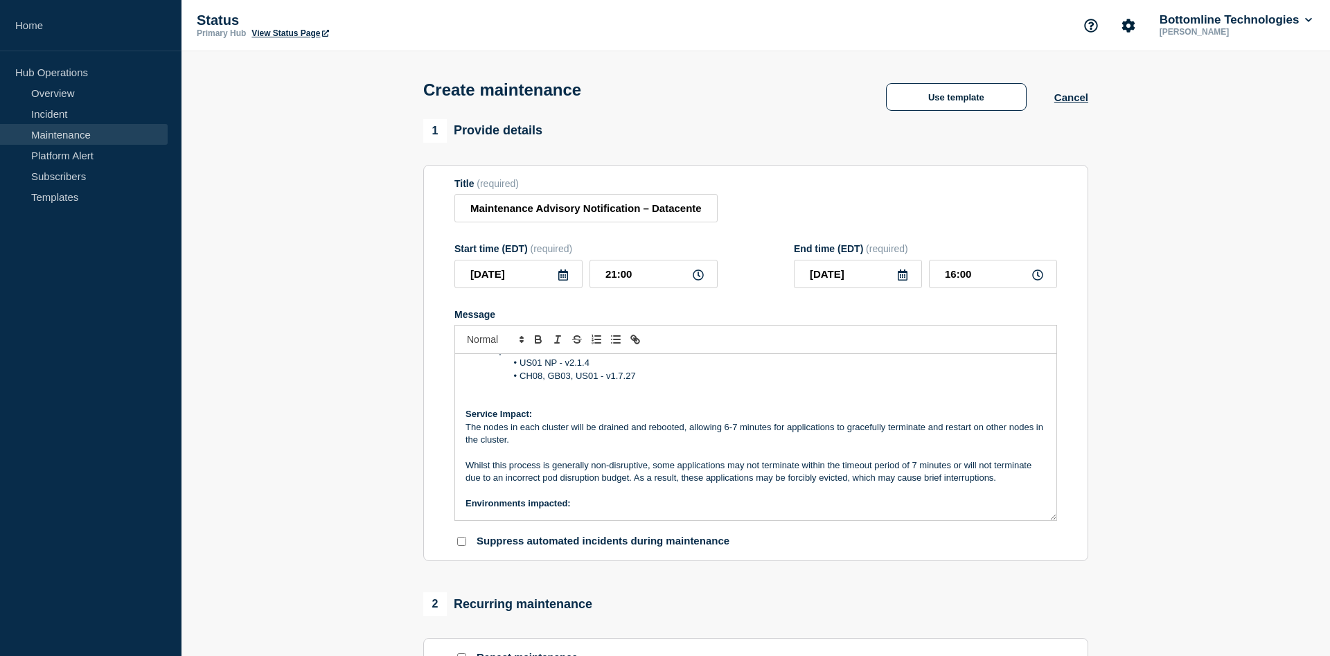
scroll to position [96, 0]
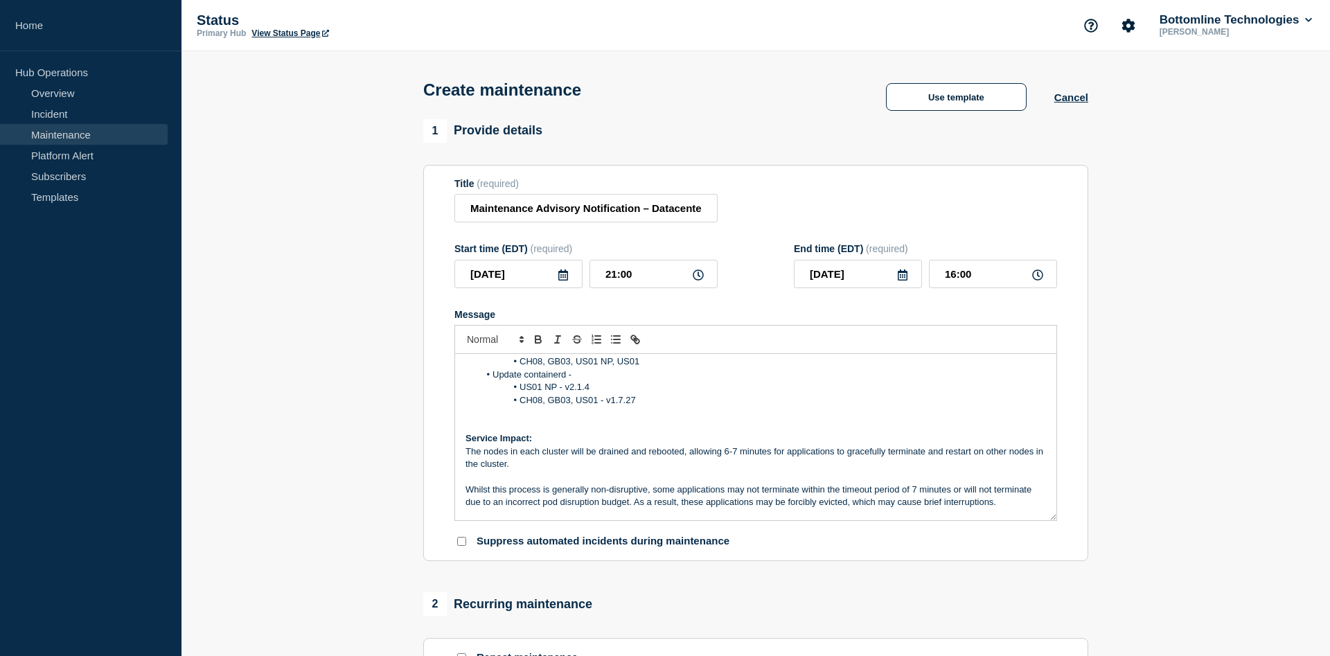
click at [475, 419] on p "Message" at bounding box center [755, 413] width 580 height 12
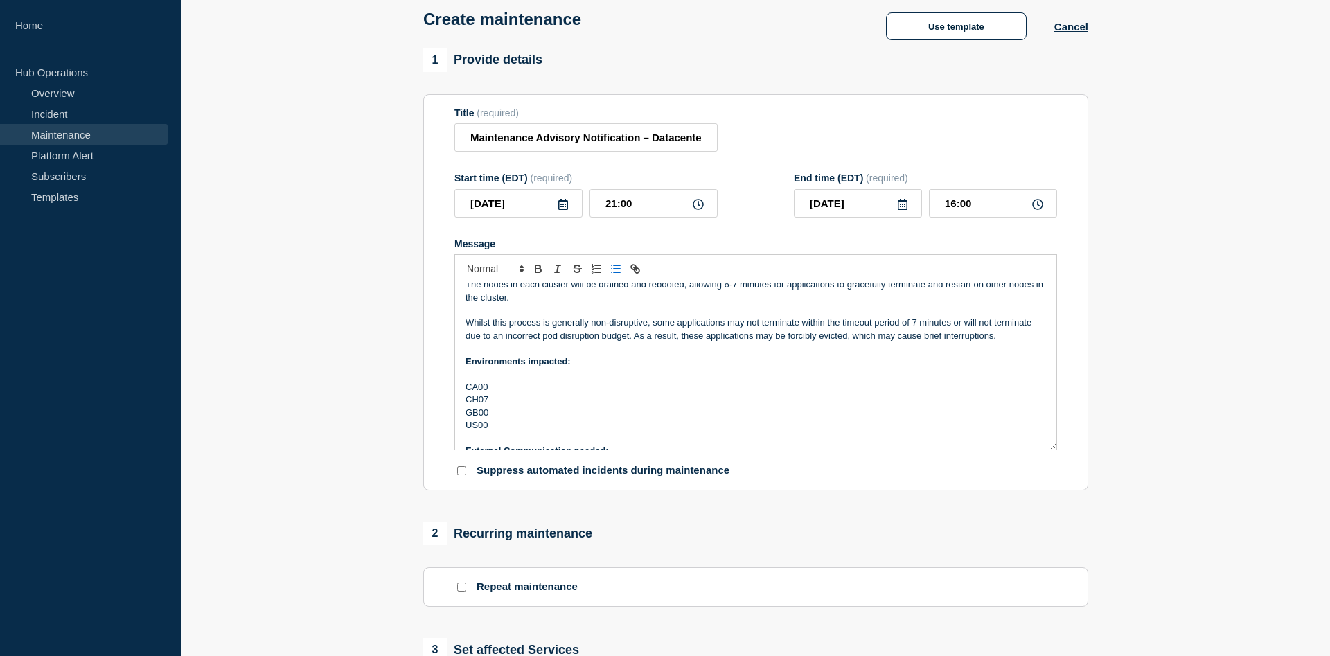
scroll to position [135, 0]
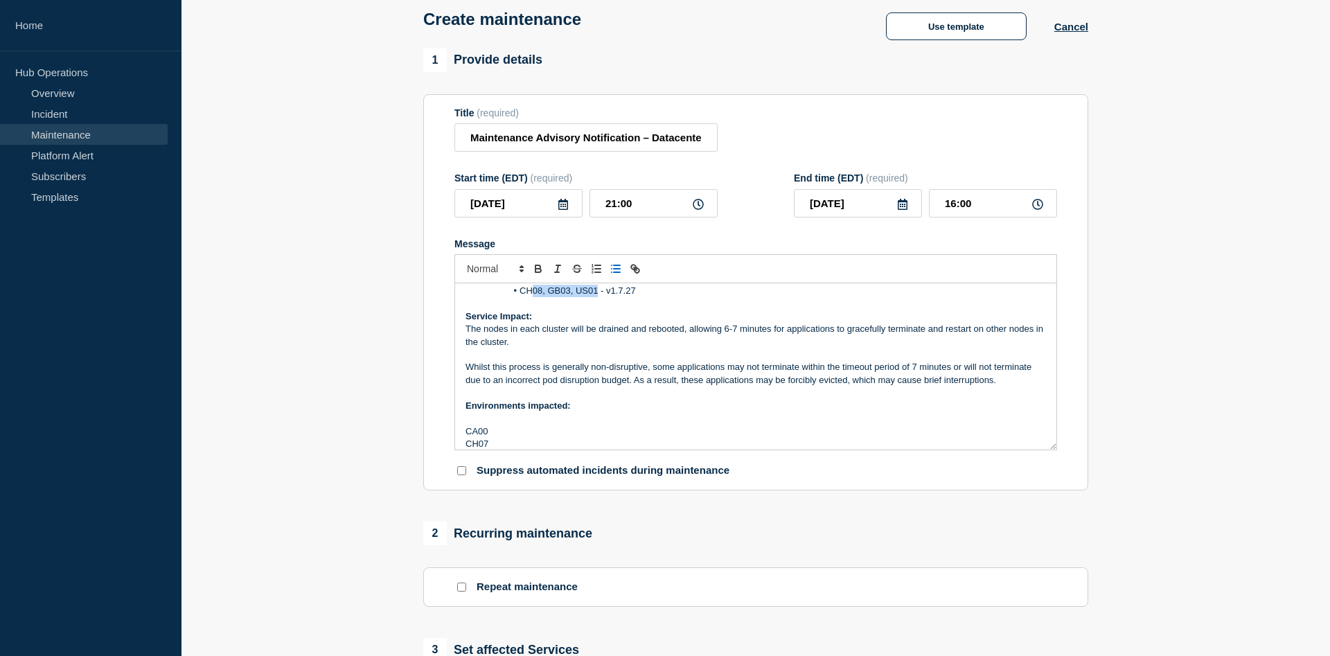
drag, startPoint x: 596, startPoint y: 299, endPoint x: 529, endPoint y: 299, distance: 66.5
click at [529, 297] on li "CH08, GB03, US01 - v1.7.27" at bounding box center [762, 291] width 567 height 12
click at [501, 438] on p "CA00" at bounding box center [755, 431] width 580 height 12
click at [510, 435] on p "CH07" at bounding box center [755, 431] width 580 height 12
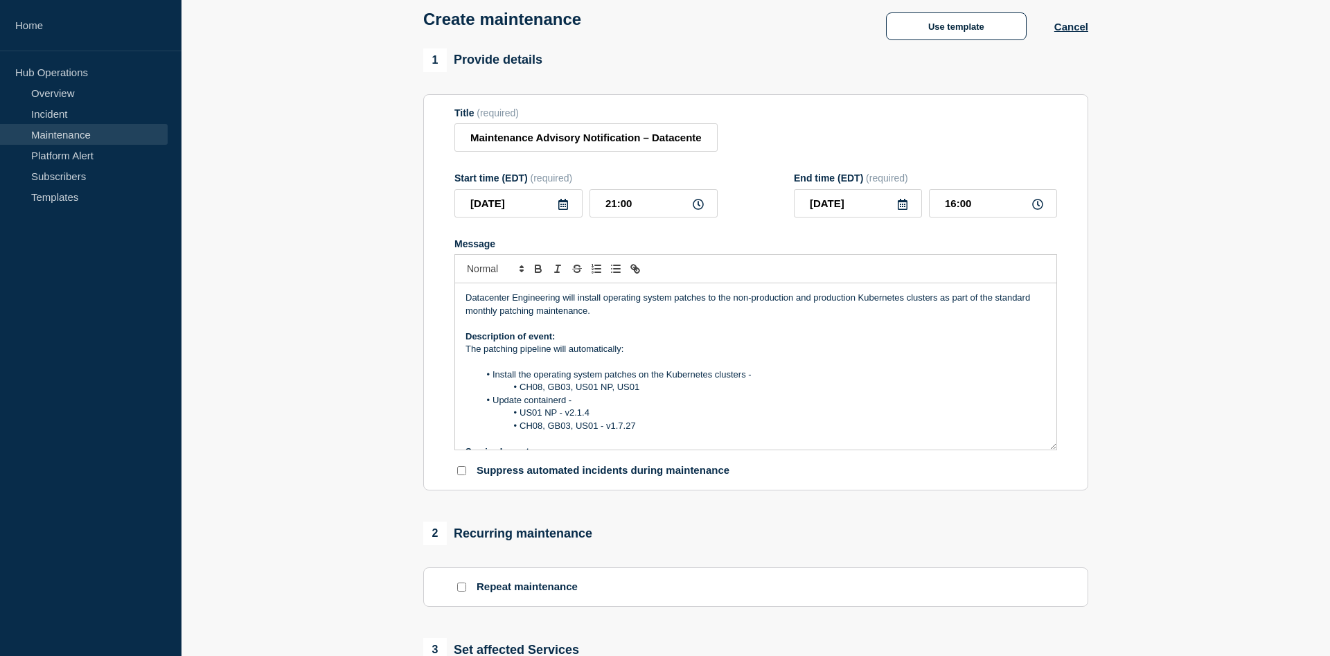
scroll to position [0, 0]
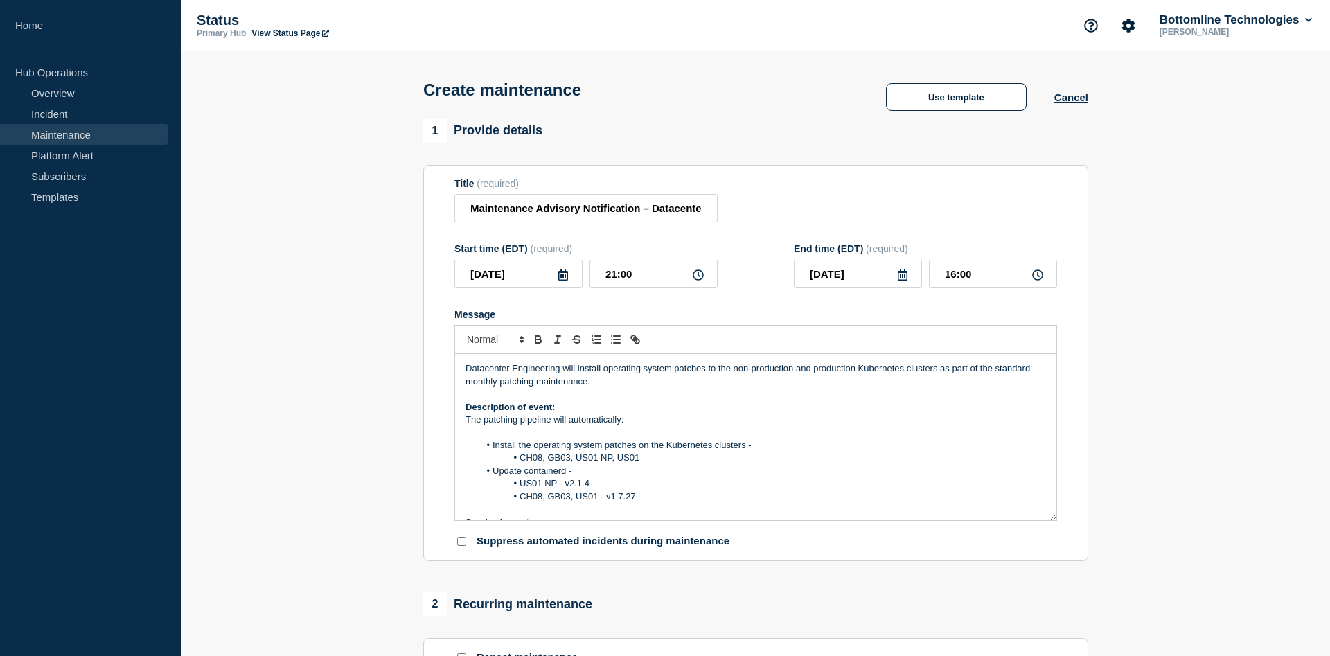
click at [706, 375] on p "Datacenter Engineering will install operating system patches to the non-product…" at bounding box center [755, 375] width 580 height 26
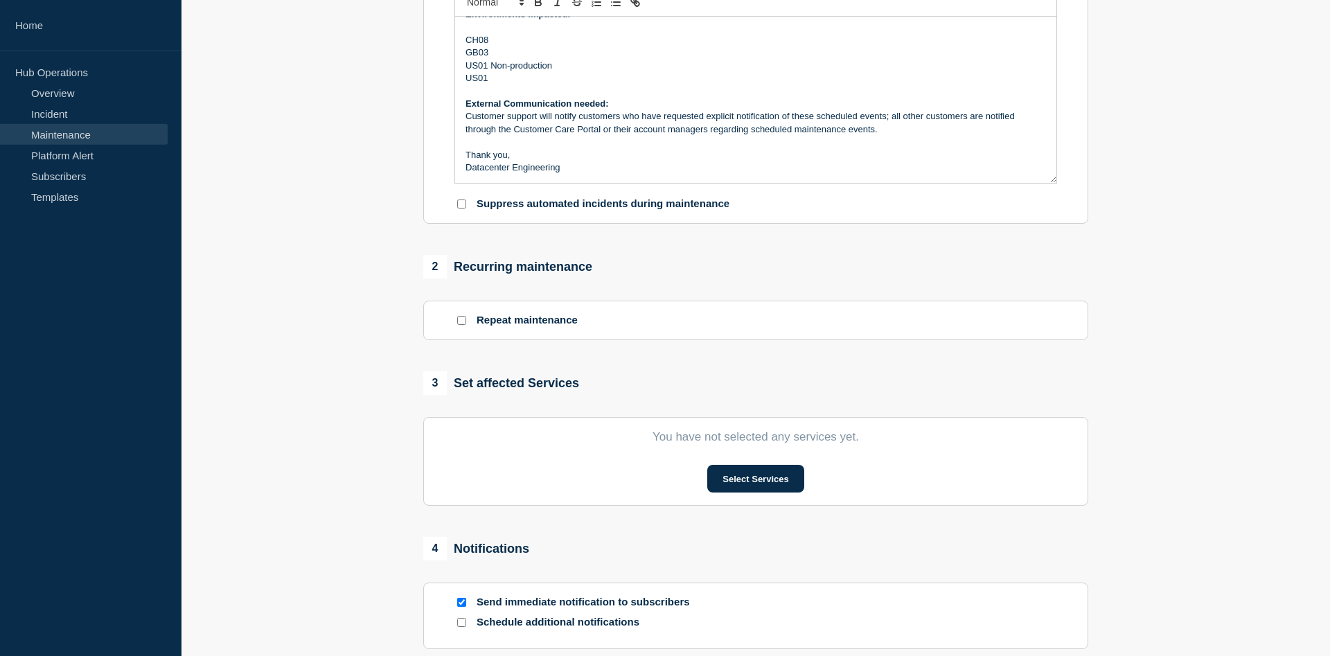
scroll to position [424, 0]
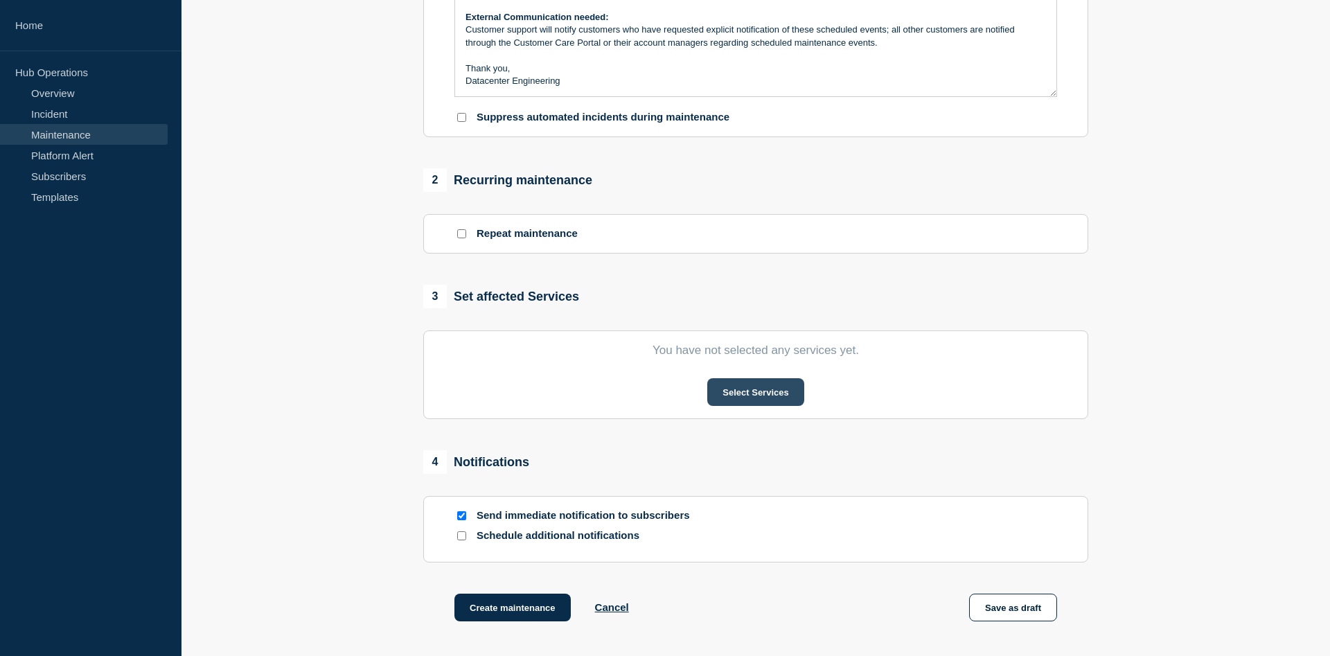
click at [771, 405] on button "Select Services" at bounding box center [755, 392] width 96 height 28
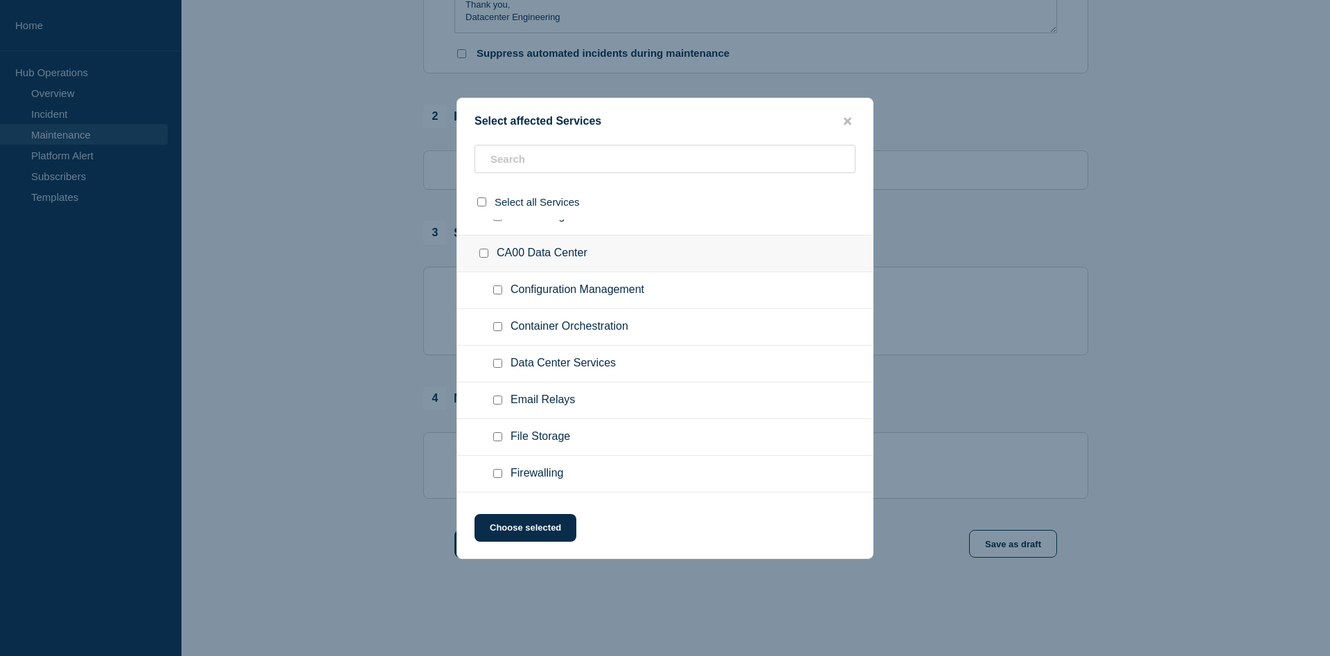
scroll to position [495, 0]
click at [503, 341] on ul "Container Orchestration" at bounding box center [665, 331] width 416 height 37
click at [499, 332] on input "Container Orchestration checkbox" at bounding box center [497, 330] width 9 height 9
checkbox input "true"
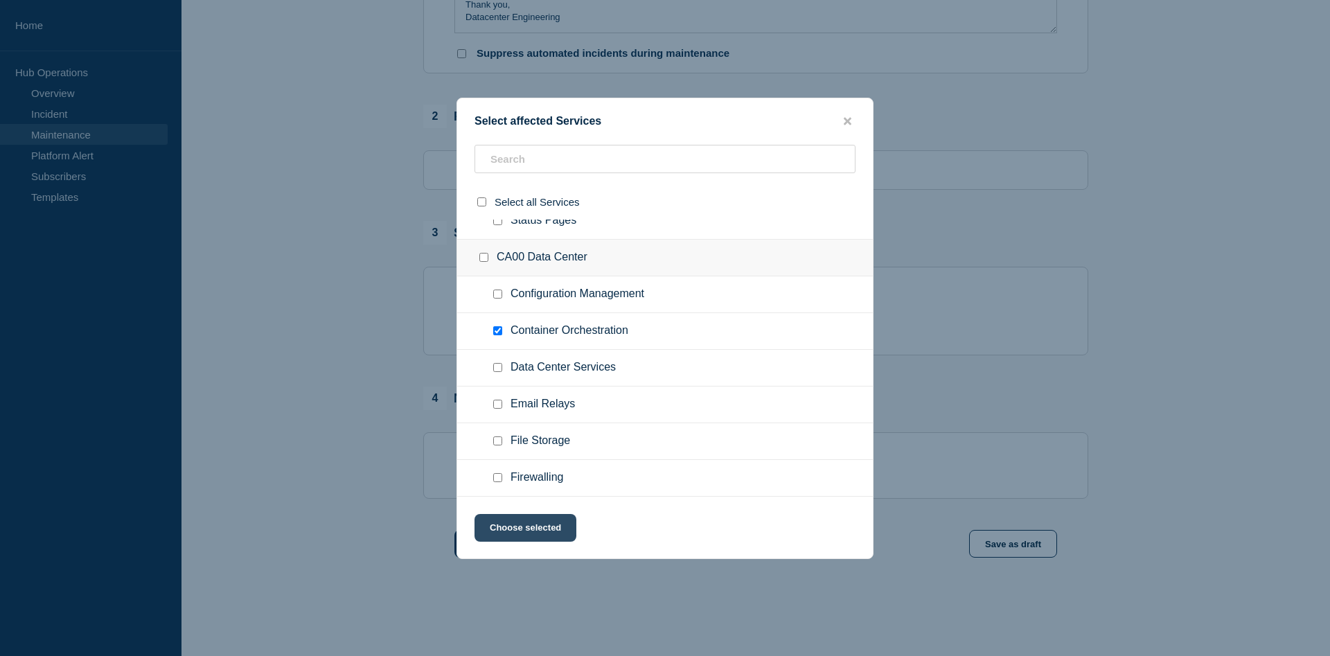
click at [529, 527] on button "Choose selected" at bounding box center [525, 528] width 102 height 28
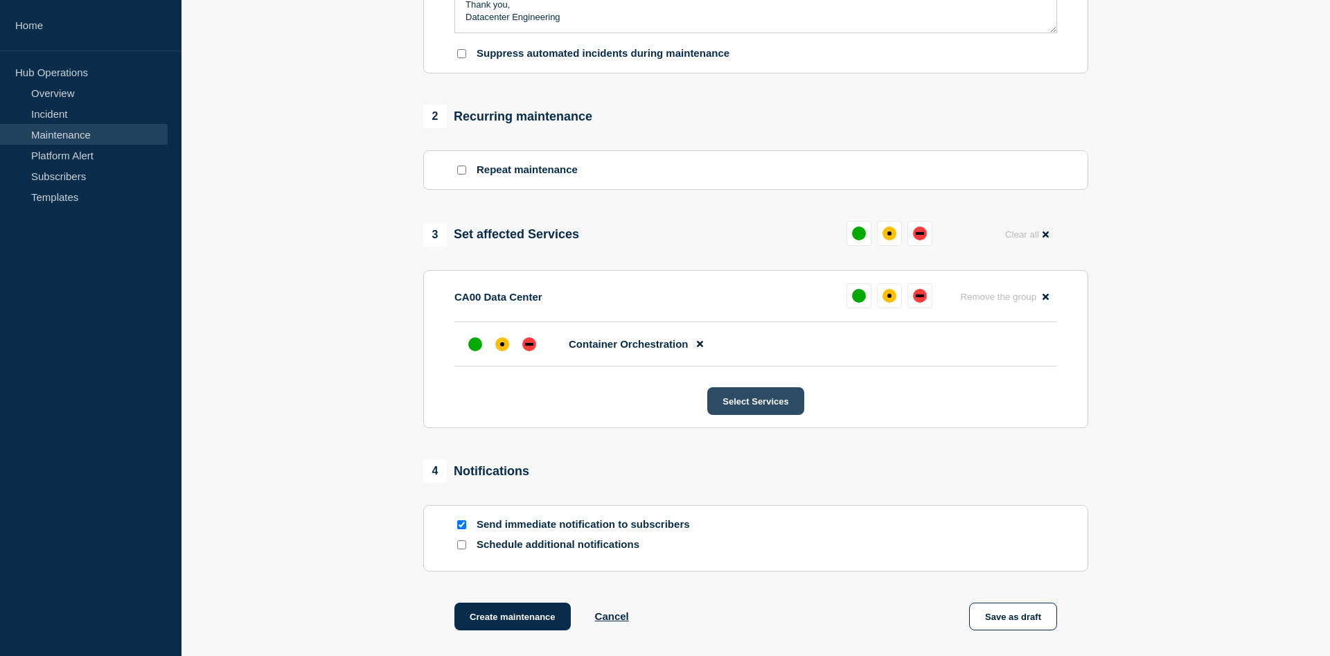
click at [757, 411] on button "Select Services" at bounding box center [755, 401] width 96 height 28
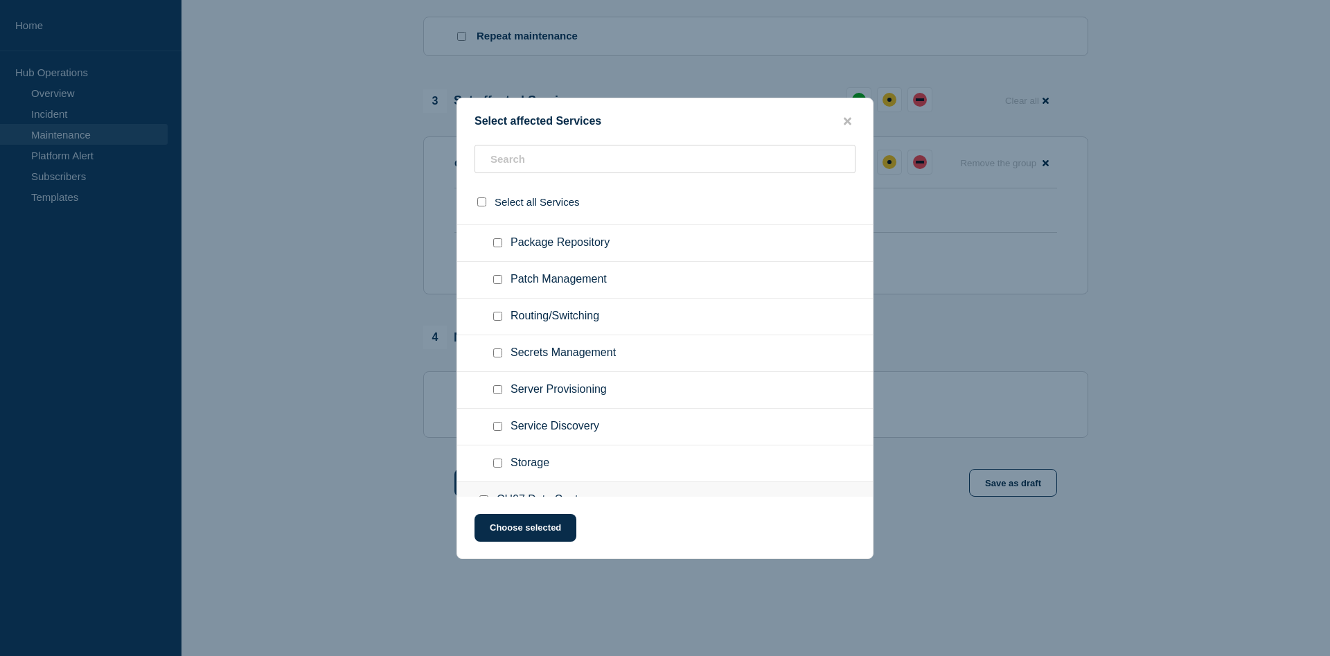
scroll to position [989, 0]
click at [850, 122] on icon "close button" at bounding box center [848, 121] width 8 height 8
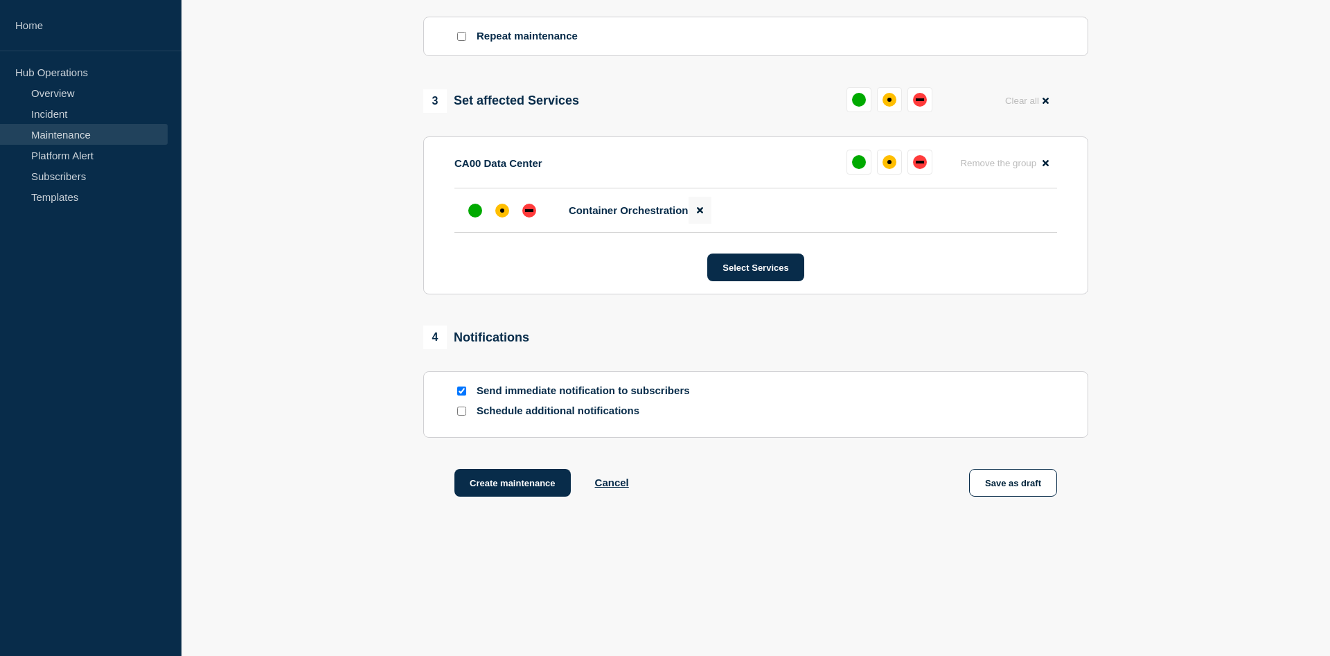
click at [699, 210] on icon at bounding box center [700, 211] width 6 height 6
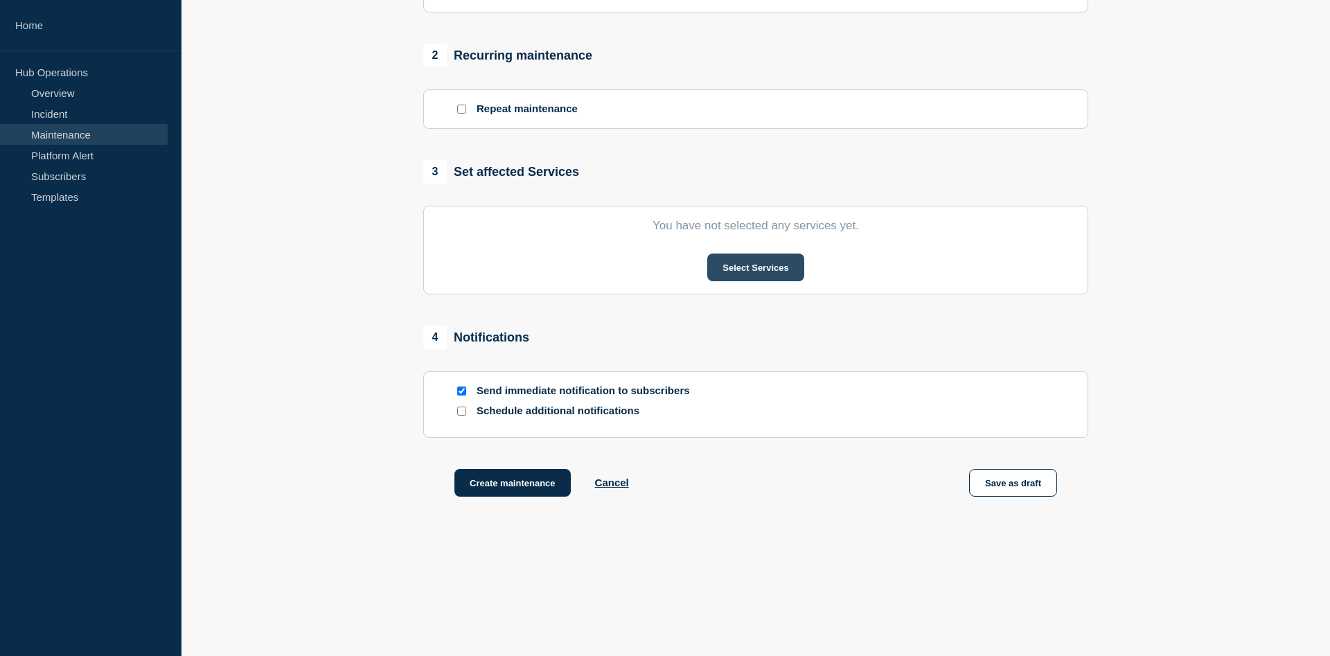
click at [752, 267] on button "Select Services" at bounding box center [755, 268] width 96 height 28
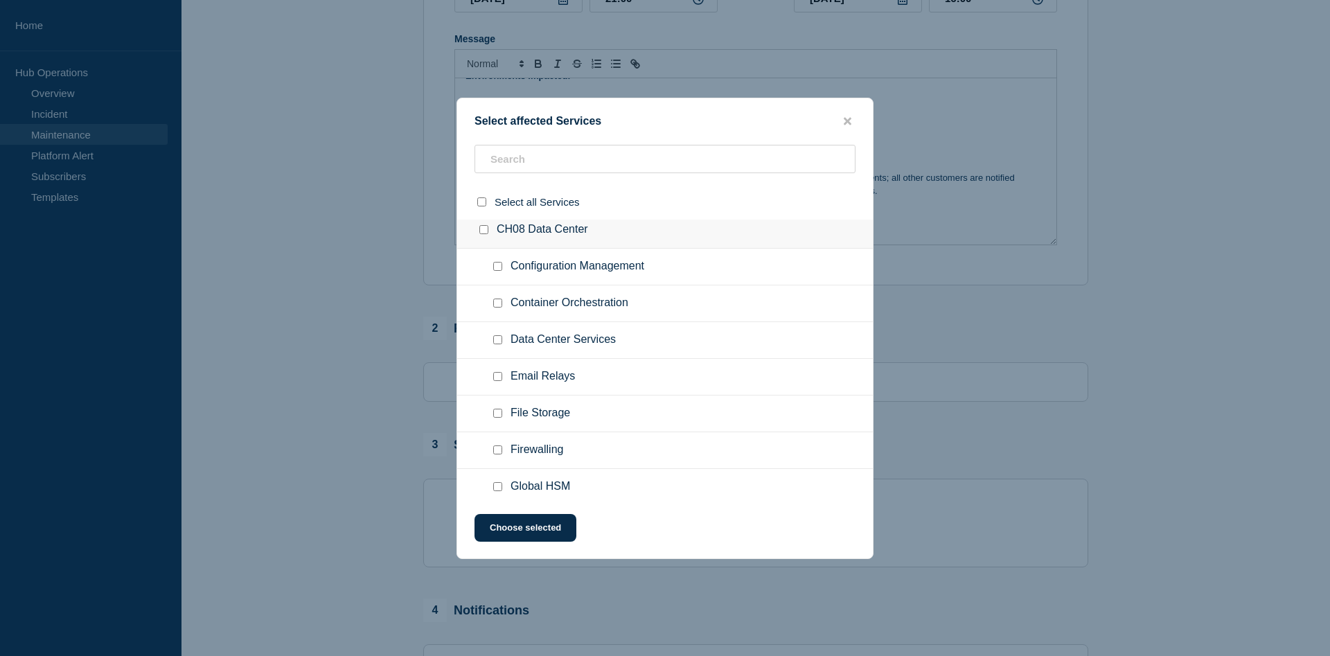
scroll to position [2190, 0]
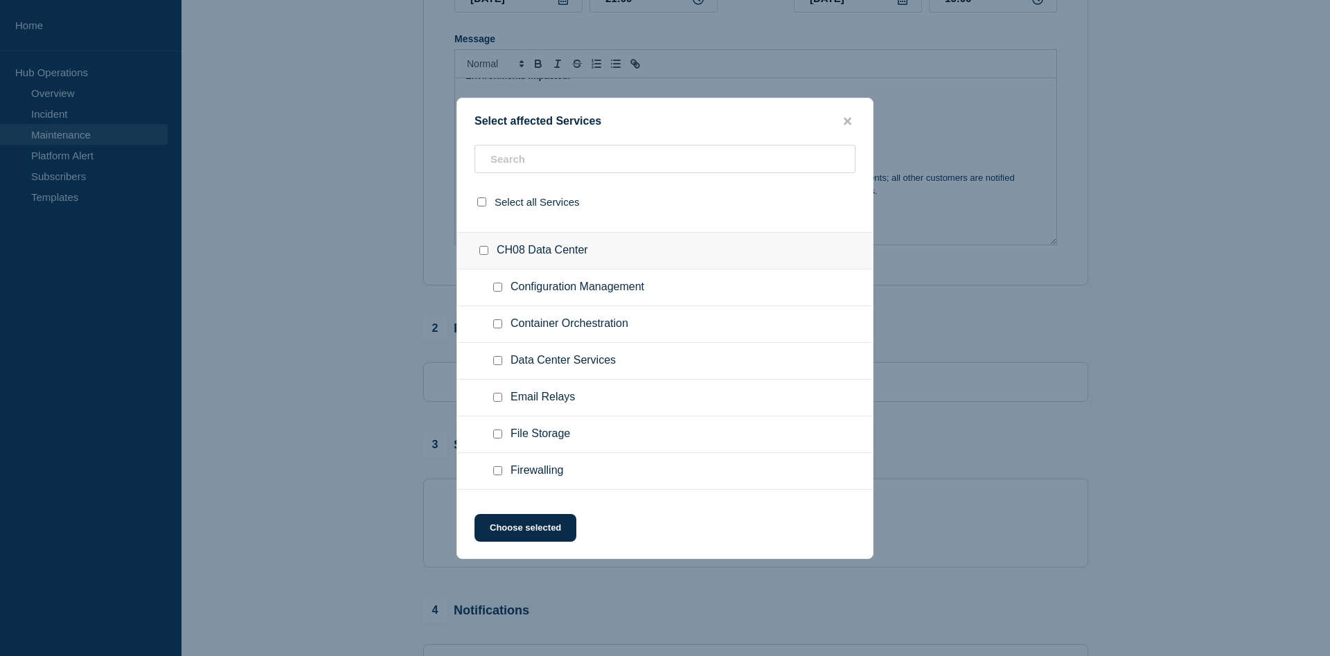
click at [574, 326] on span "Container Orchestration" at bounding box center [569, 324] width 118 height 14
click at [505, 323] on div at bounding box center [500, 324] width 20 height 14
click at [502, 324] on input "Container Orchestration checkbox" at bounding box center [497, 323] width 9 height 9
checkbox input "true"
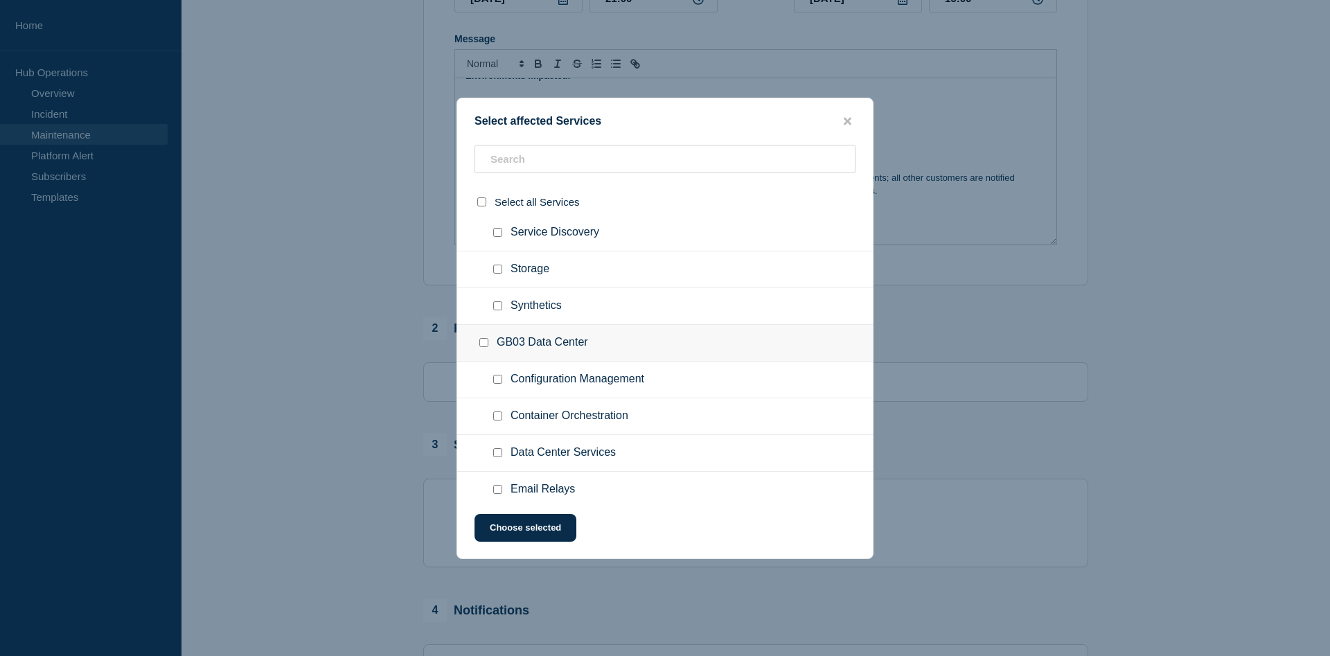
scroll to position [4027, 0]
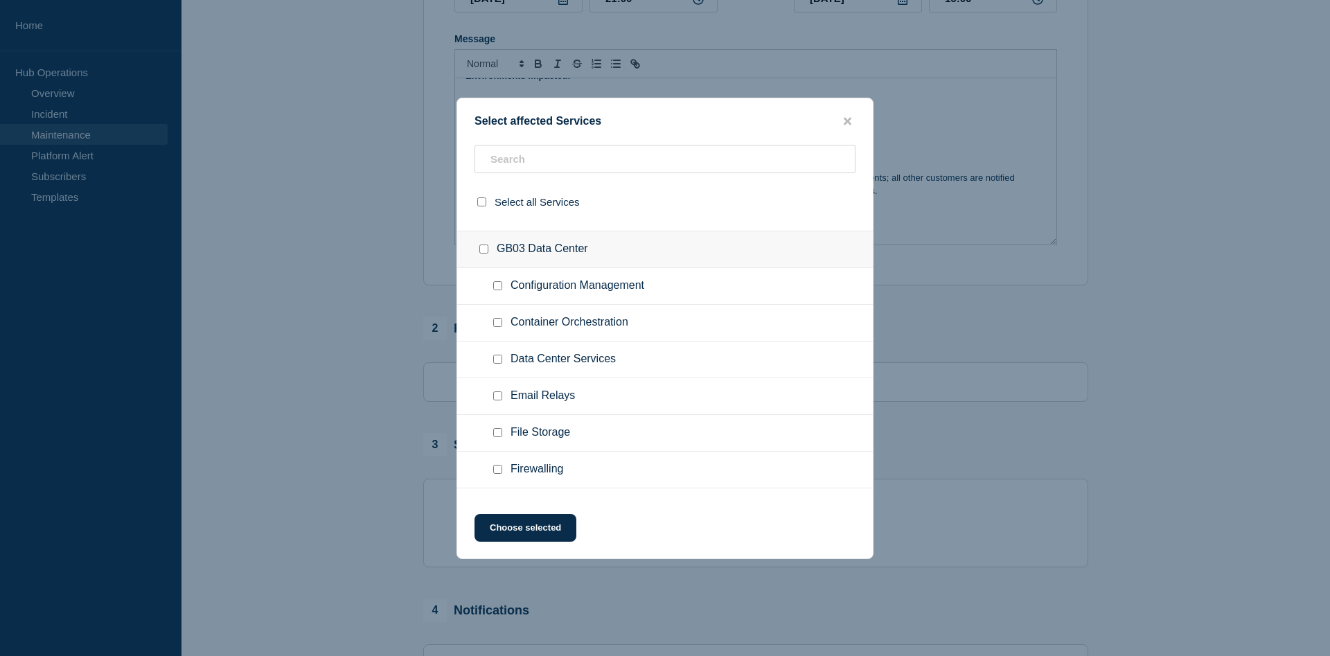
click at [499, 323] on input "Container Orchestration checkbox" at bounding box center [497, 322] width 9 height 9
checkbox input "true"
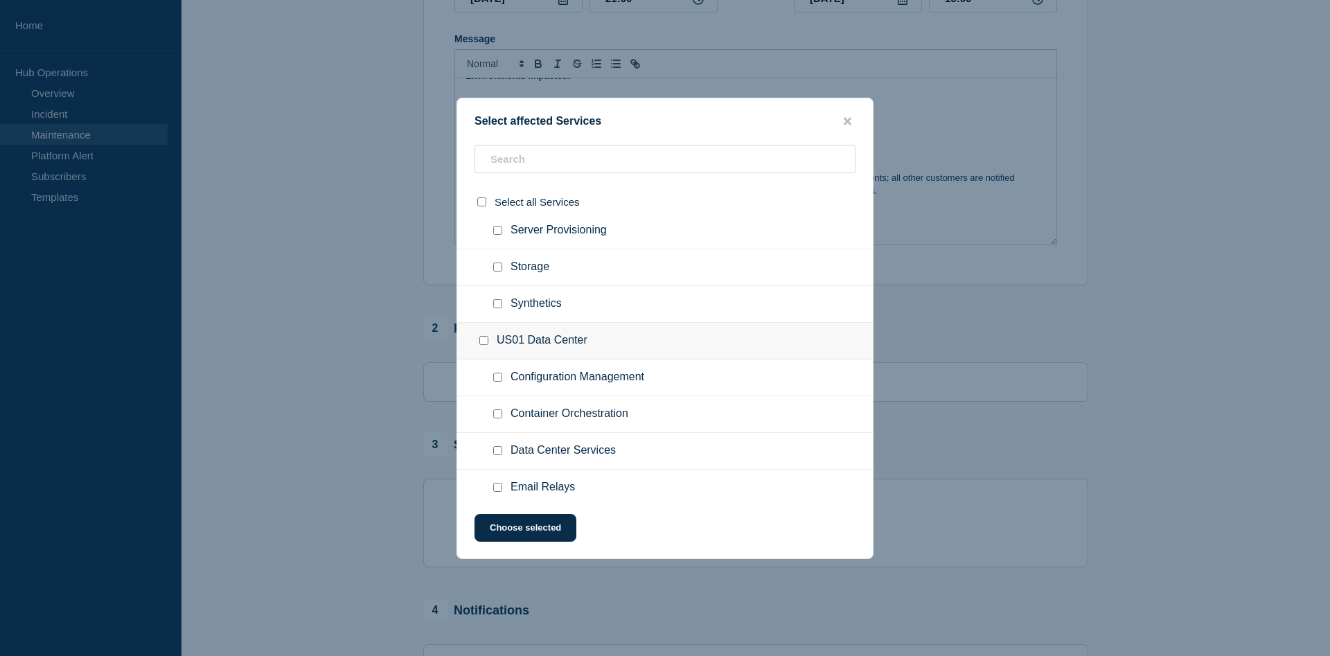
scroll to position [6429, 0]
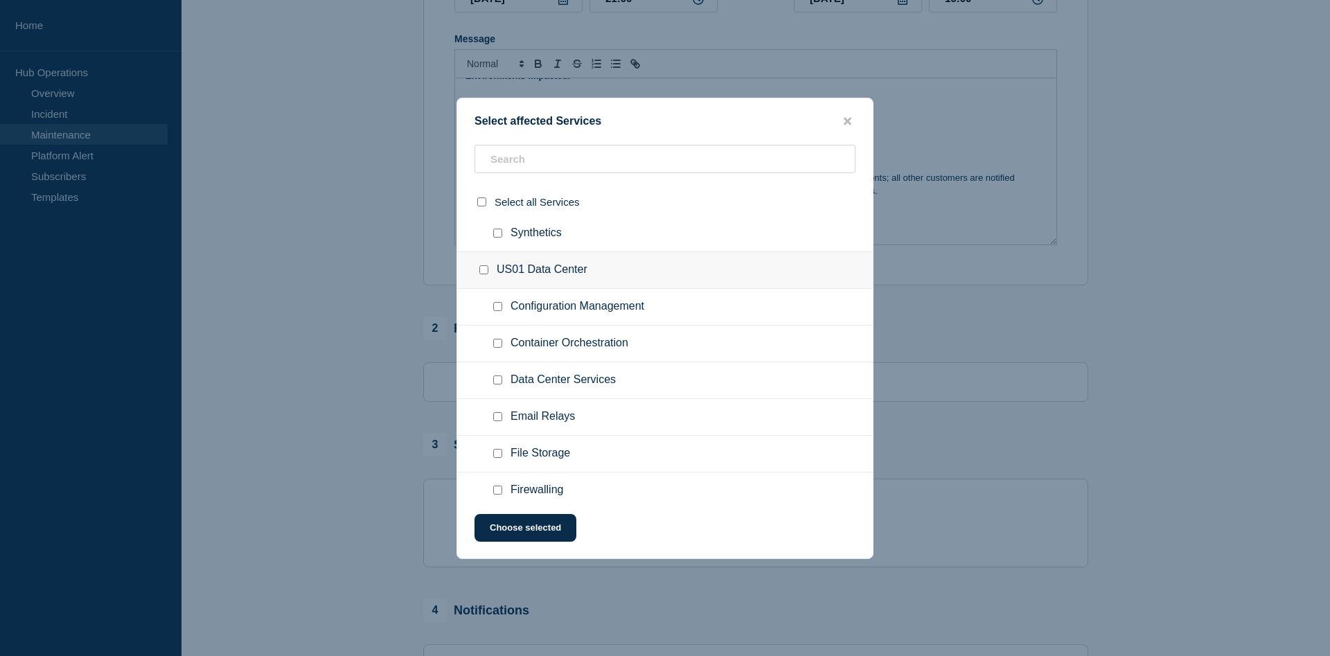
click at [496, 346] on input "Container Orchestration checkbox" at bounding box center [497, 343] width 9 height 9
checkbox input "true"
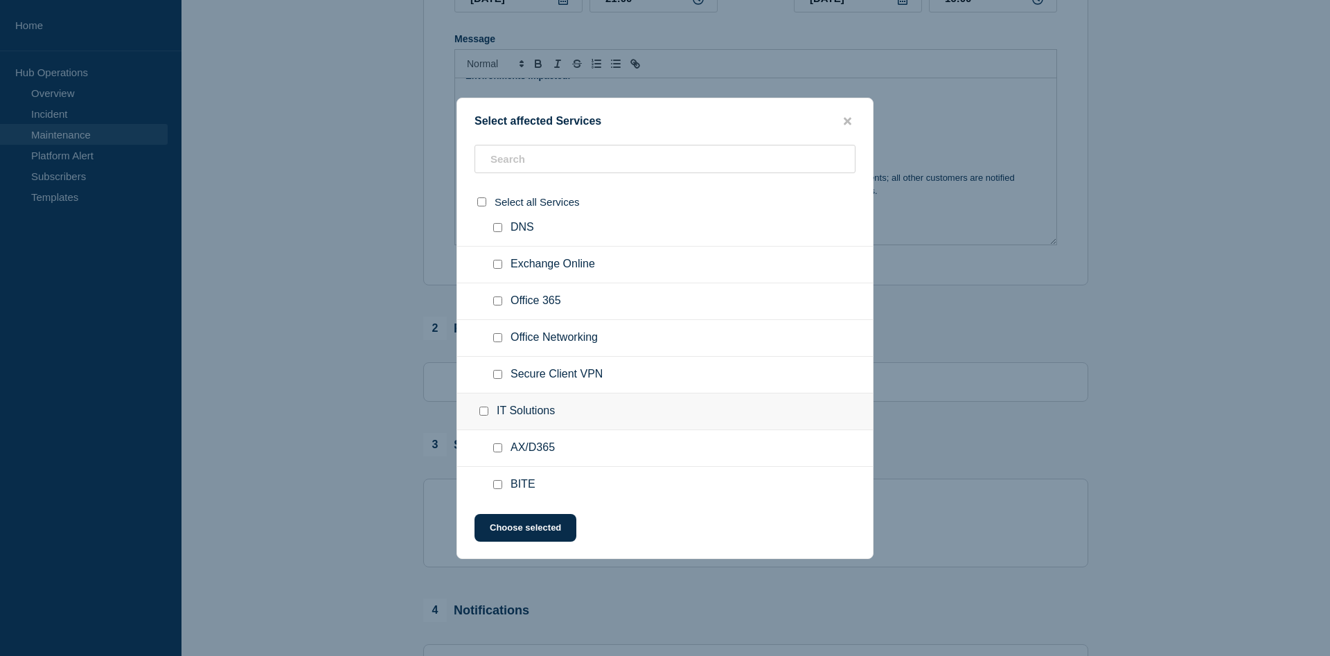
scroll to position [7842, 0]
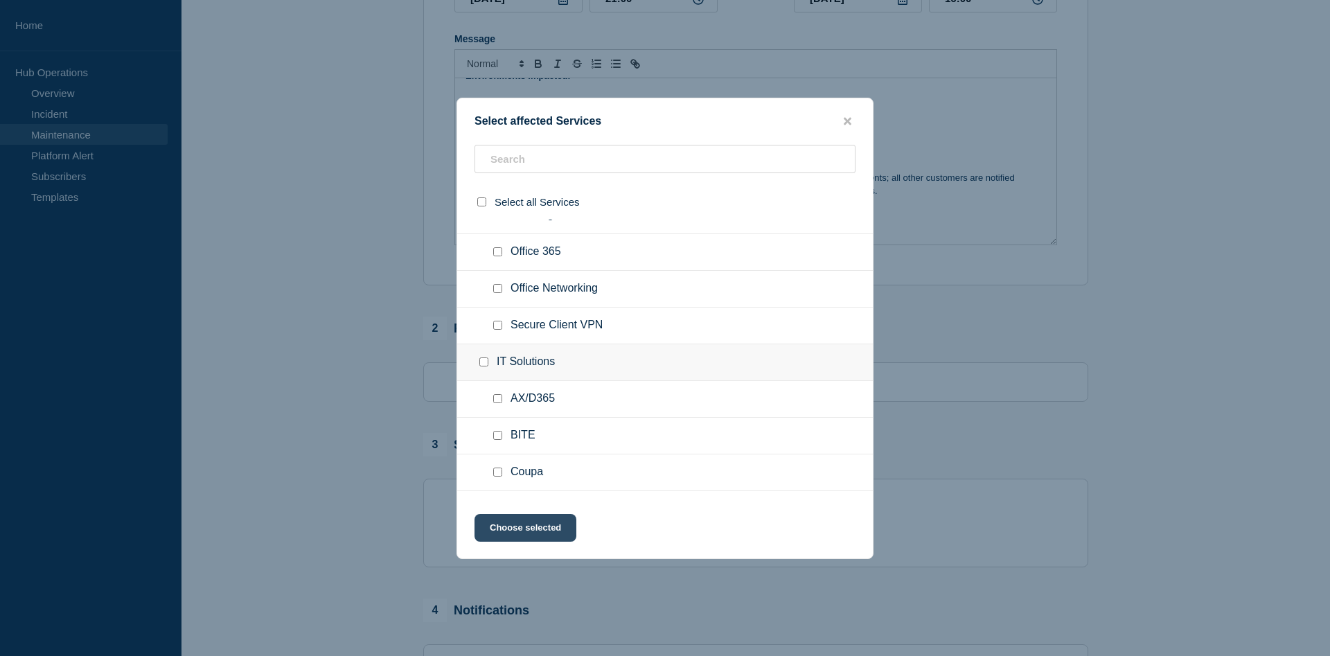
click at [517, 531] on button "Choose selected" at bounding box center [525, 528] width 102 height 28
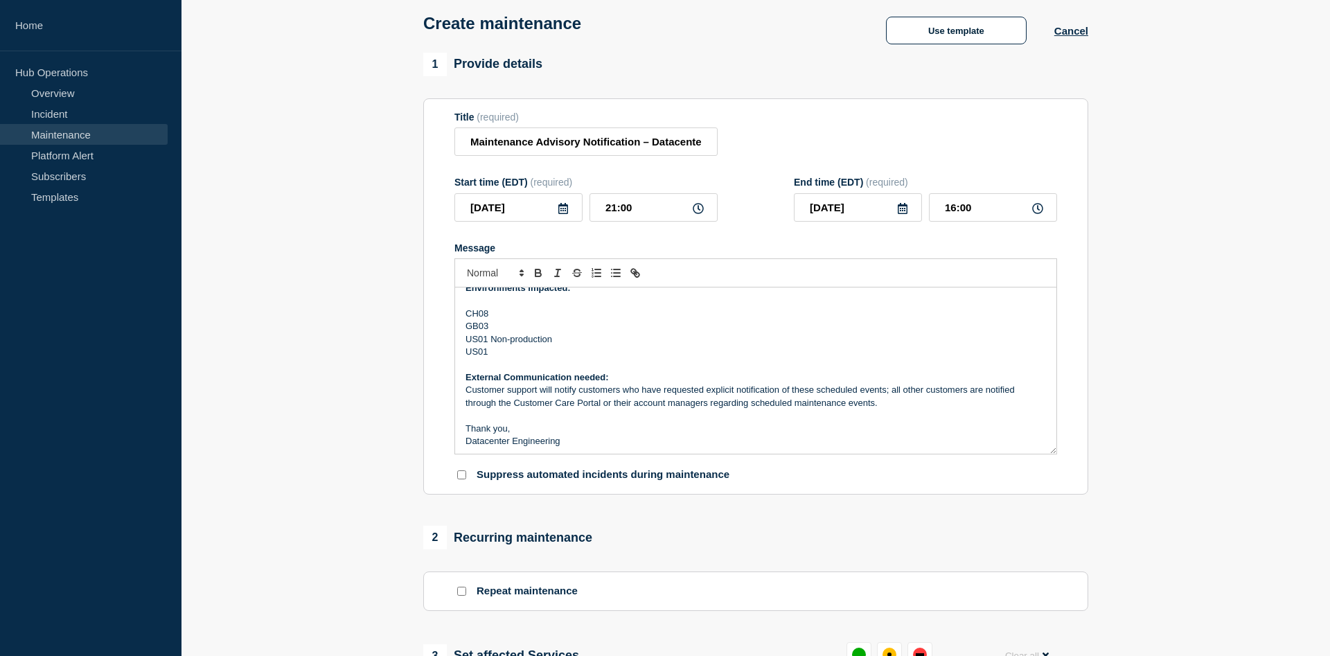
scroll to position [260, 0]
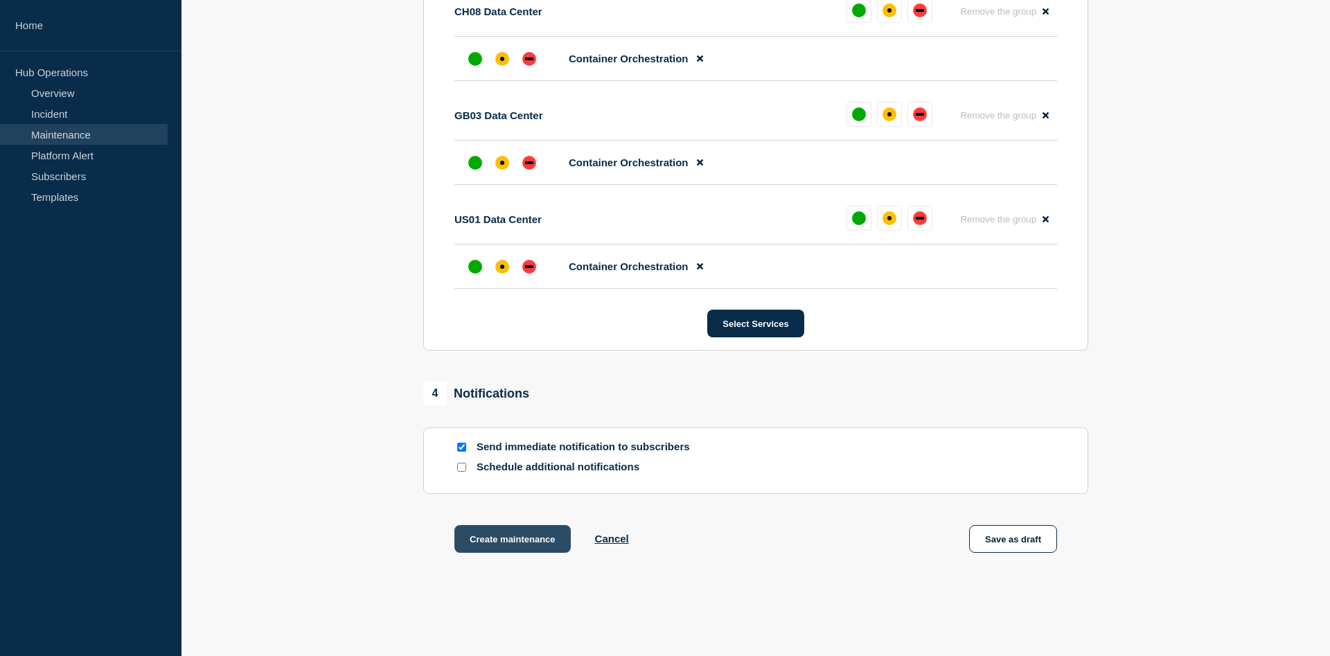
click at [530, 553] on button "Create maintenance" at bounding box center [512, 539] width 116 height 28
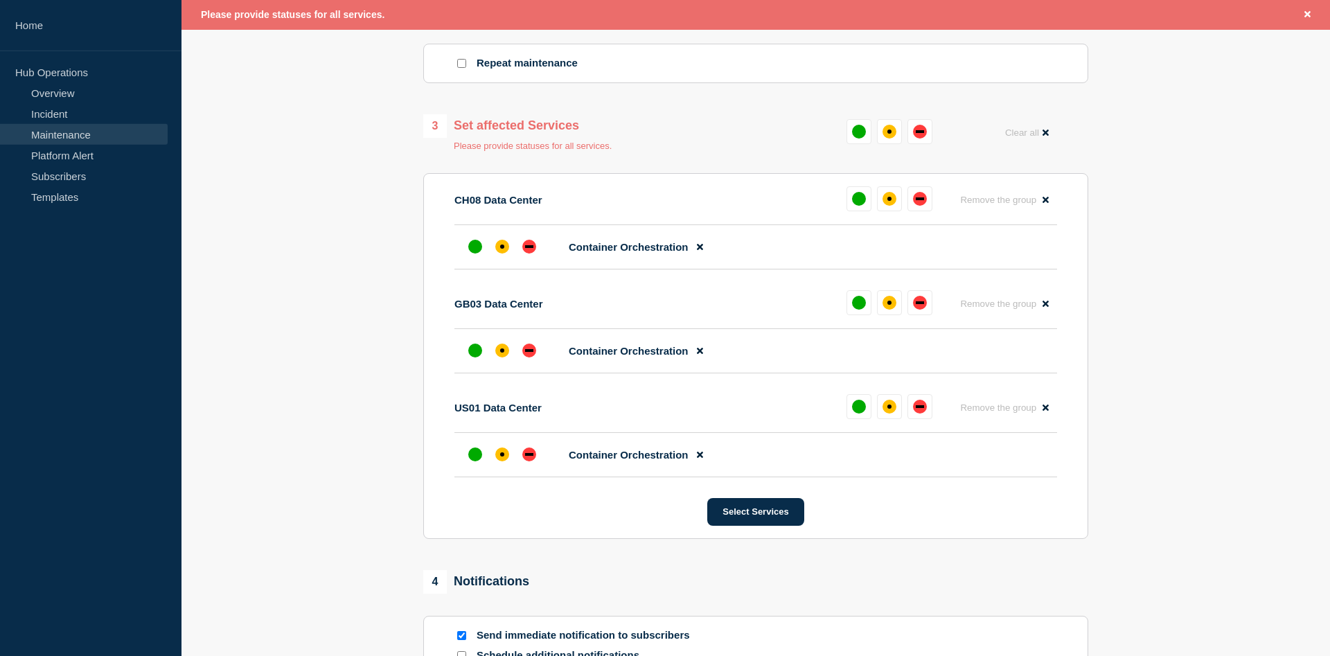
scroll to position [600, 0]
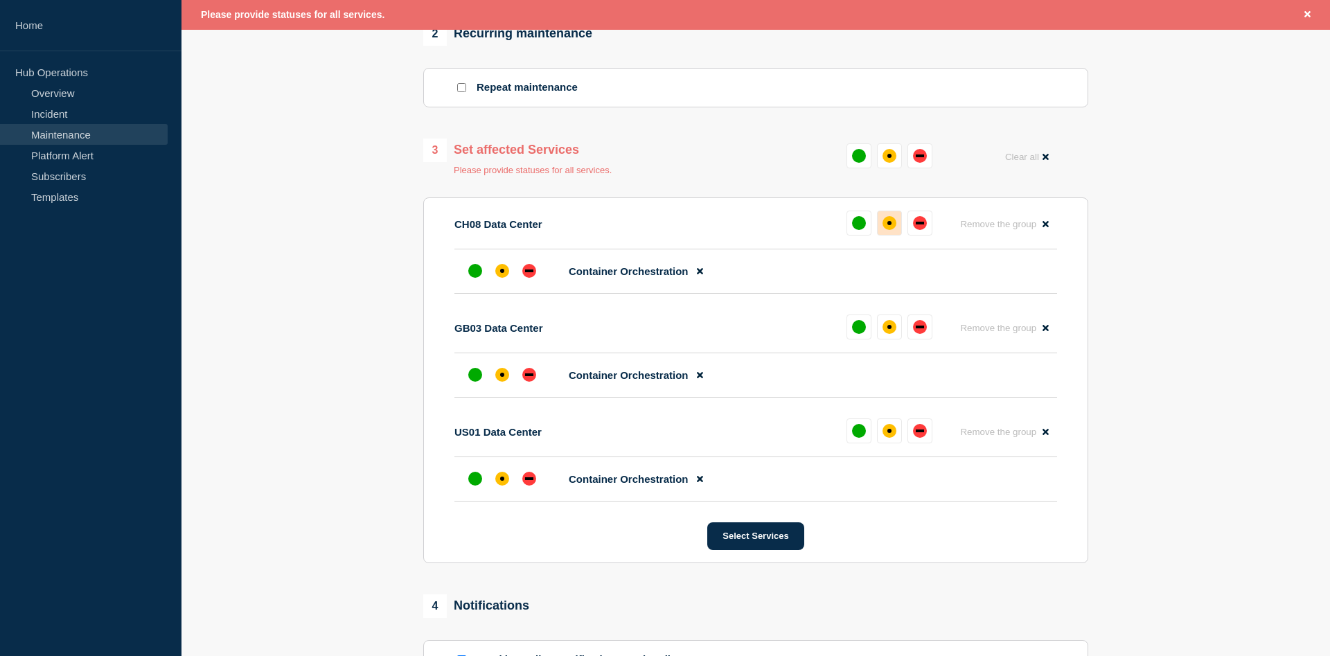
click at [889, 229] on div "affected" at bounding box center [889, 223] width 14 height 14
click at [889, 163] on div "affected" at bounding box center [889, 156] width 14 height 14
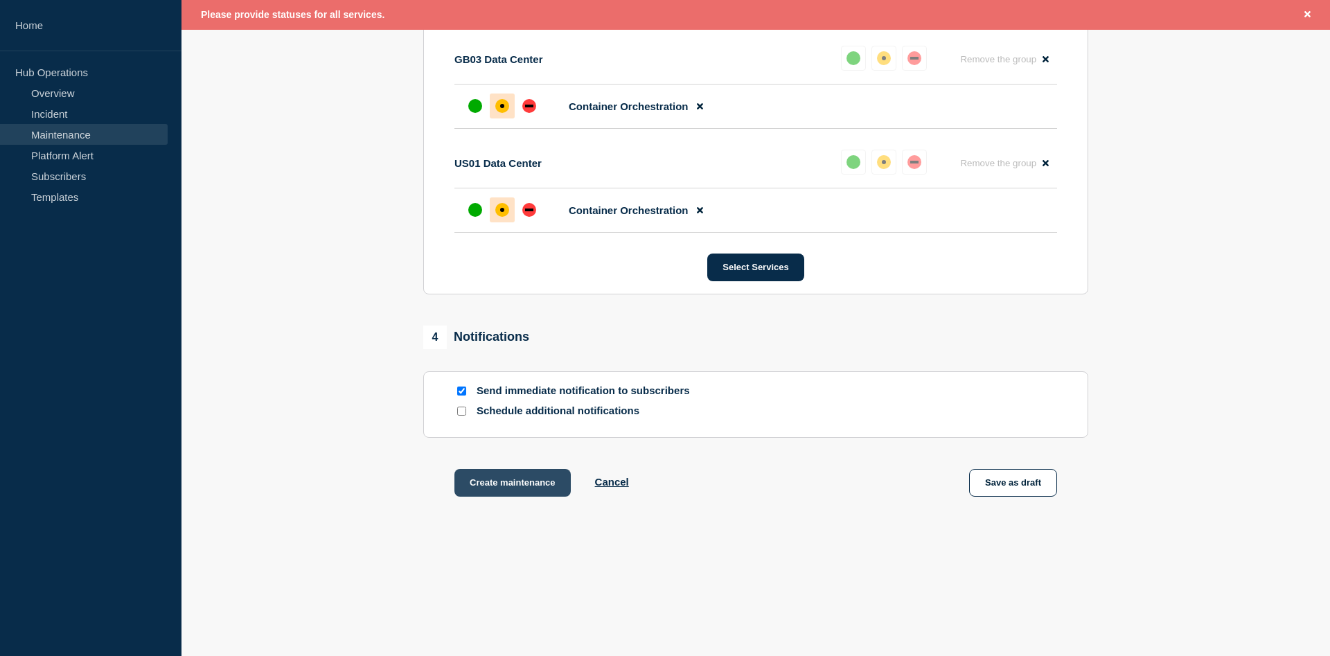
click at [522, 485] on button "Create maintenance" at bounding box center [512, 483] width 116 height 28
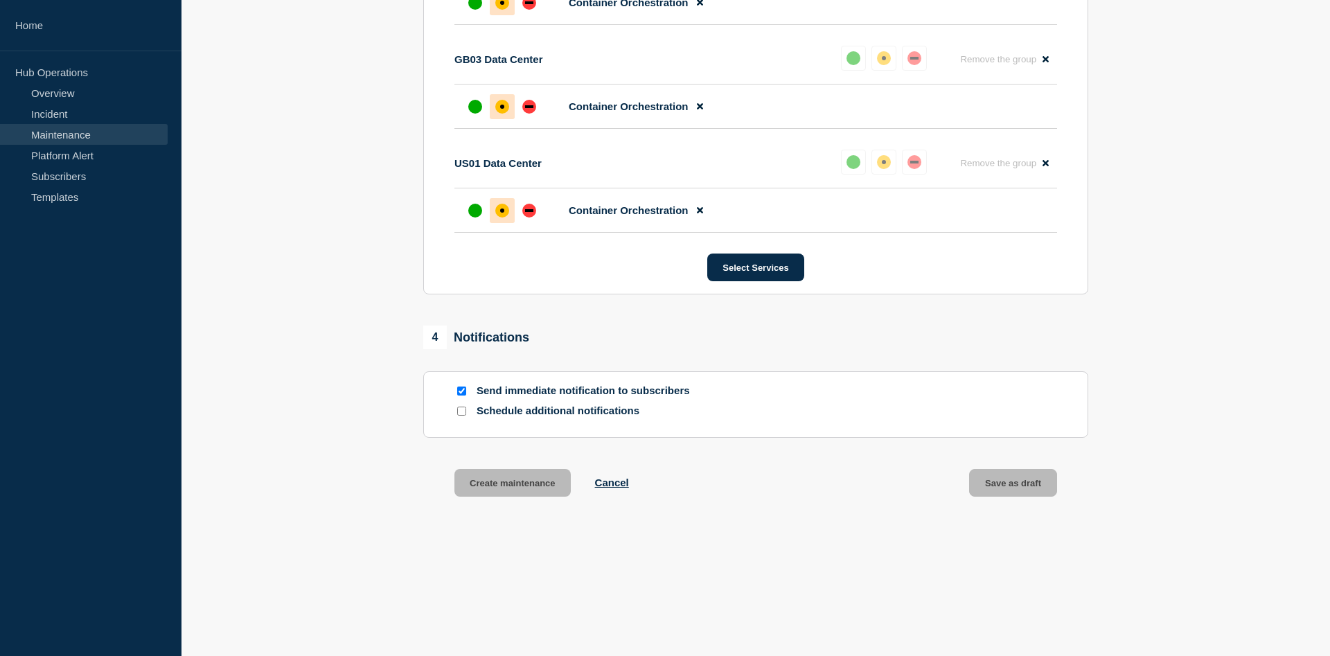
scroll to position [844, 0]
